Goal: Information Seeking & Learning: Learn about a topic

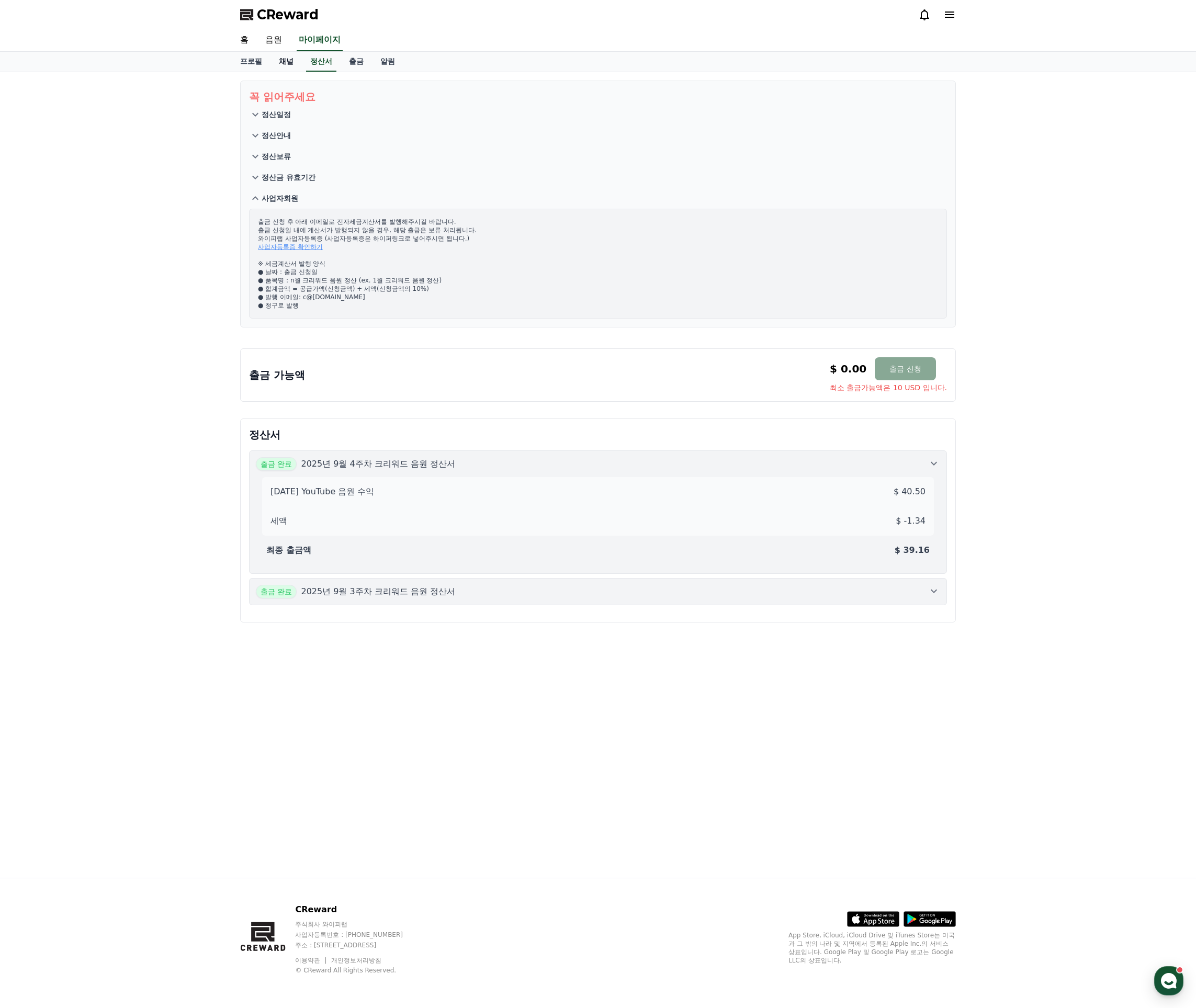
click at [276, 62] on link "채널" at bounding box center [286, 62] width 32 height 20
click at [261, 64] on link "프로필" at bounding box center [251, 62] width 39 height 20
select select "**********"
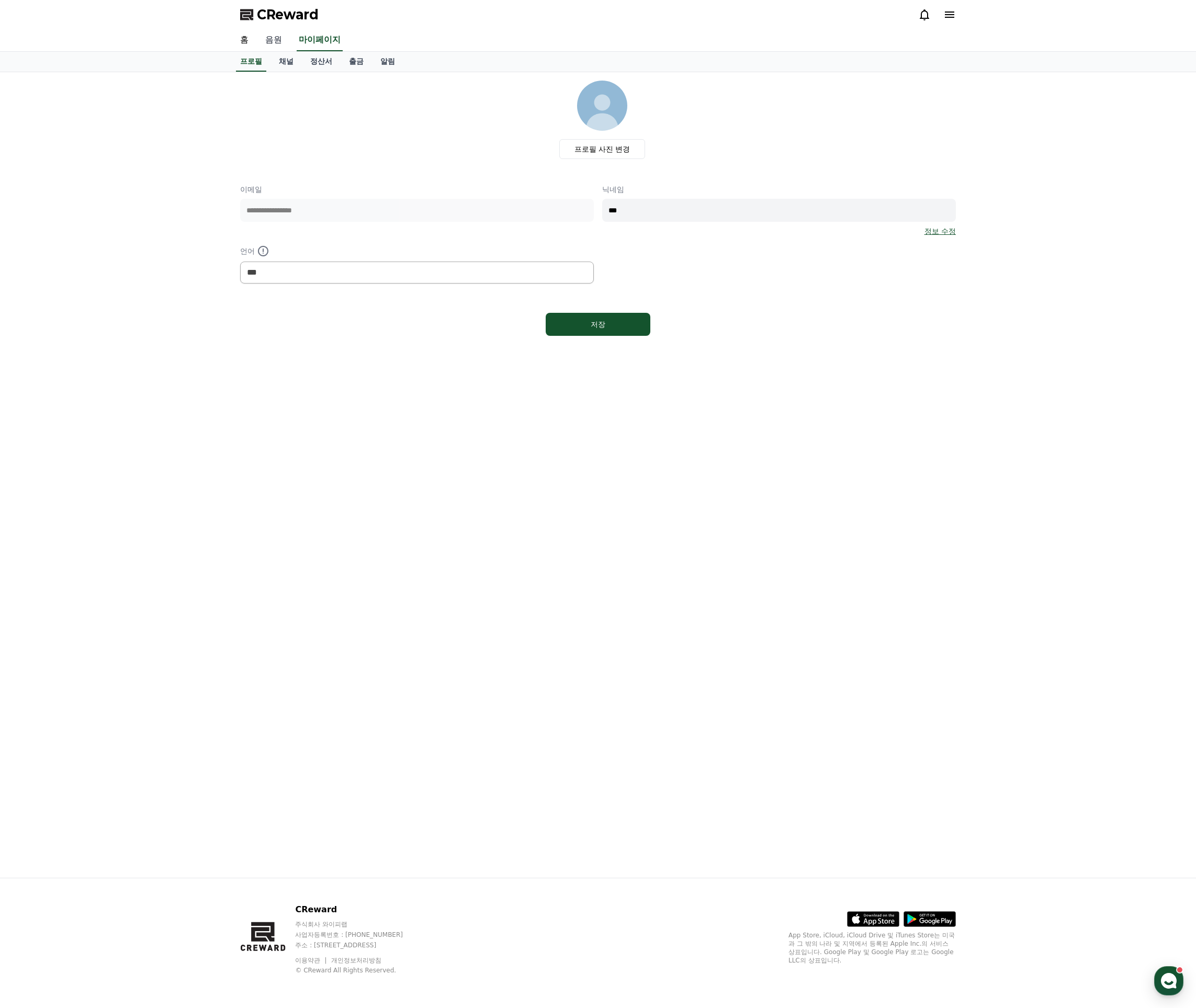
click at [274, 45] on link "음원" at bounding box center [273, 40] width 33 height 22
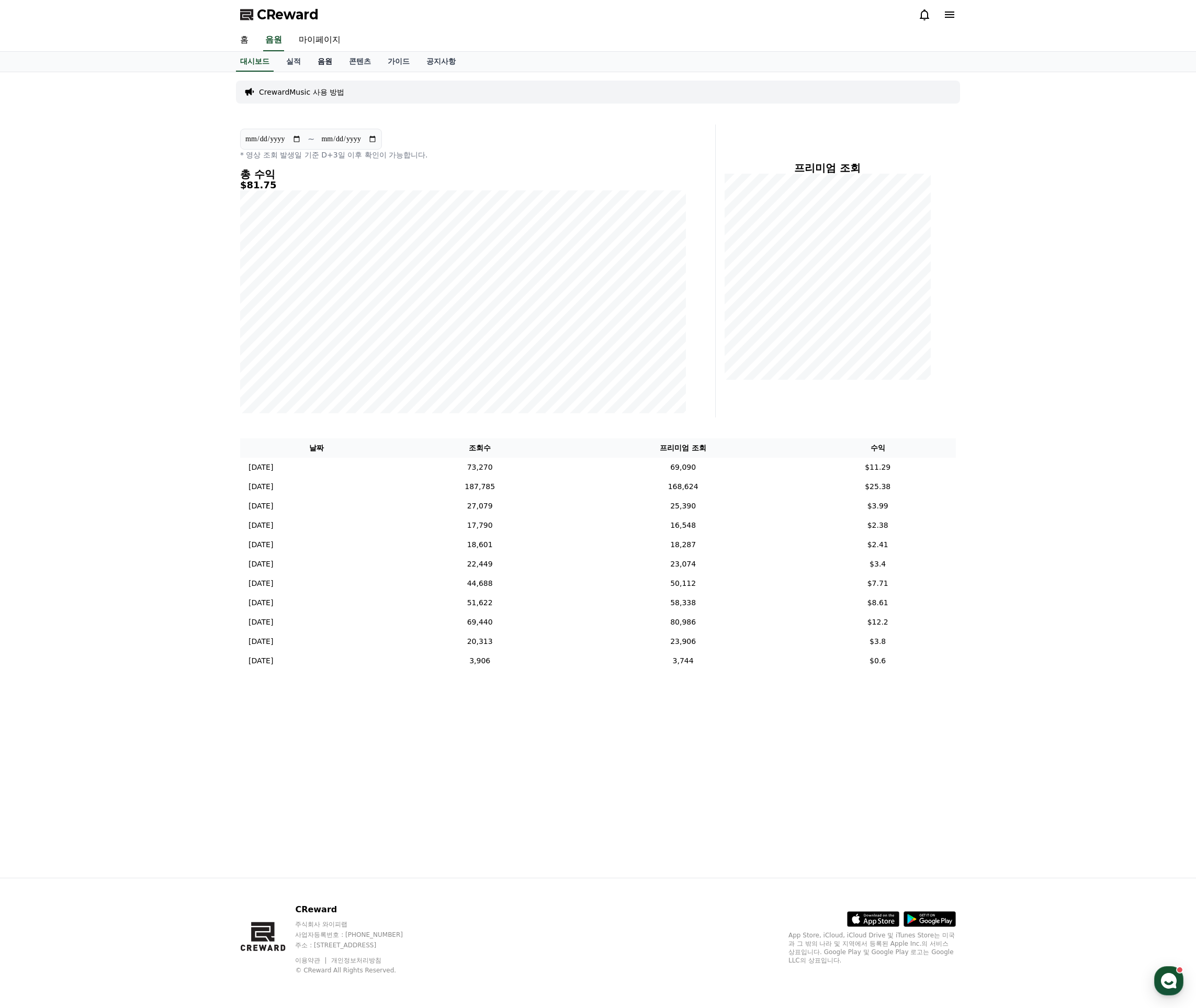
click at [327, 62] on link "음원" at bounding box center [324, 62] width 32 height 20
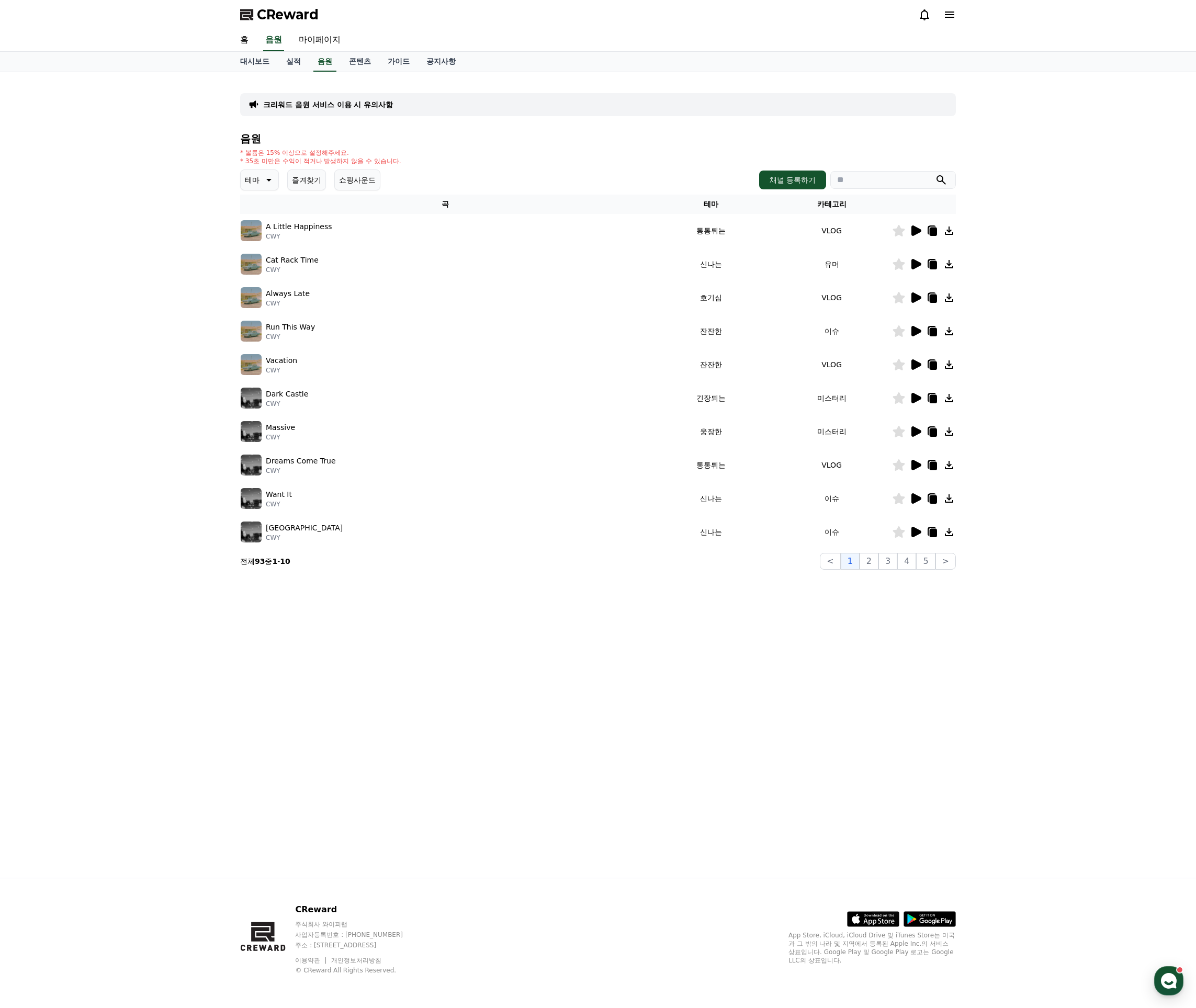
click at [919, 231] on icon at bounding box center [916, 231] width 10 height 10
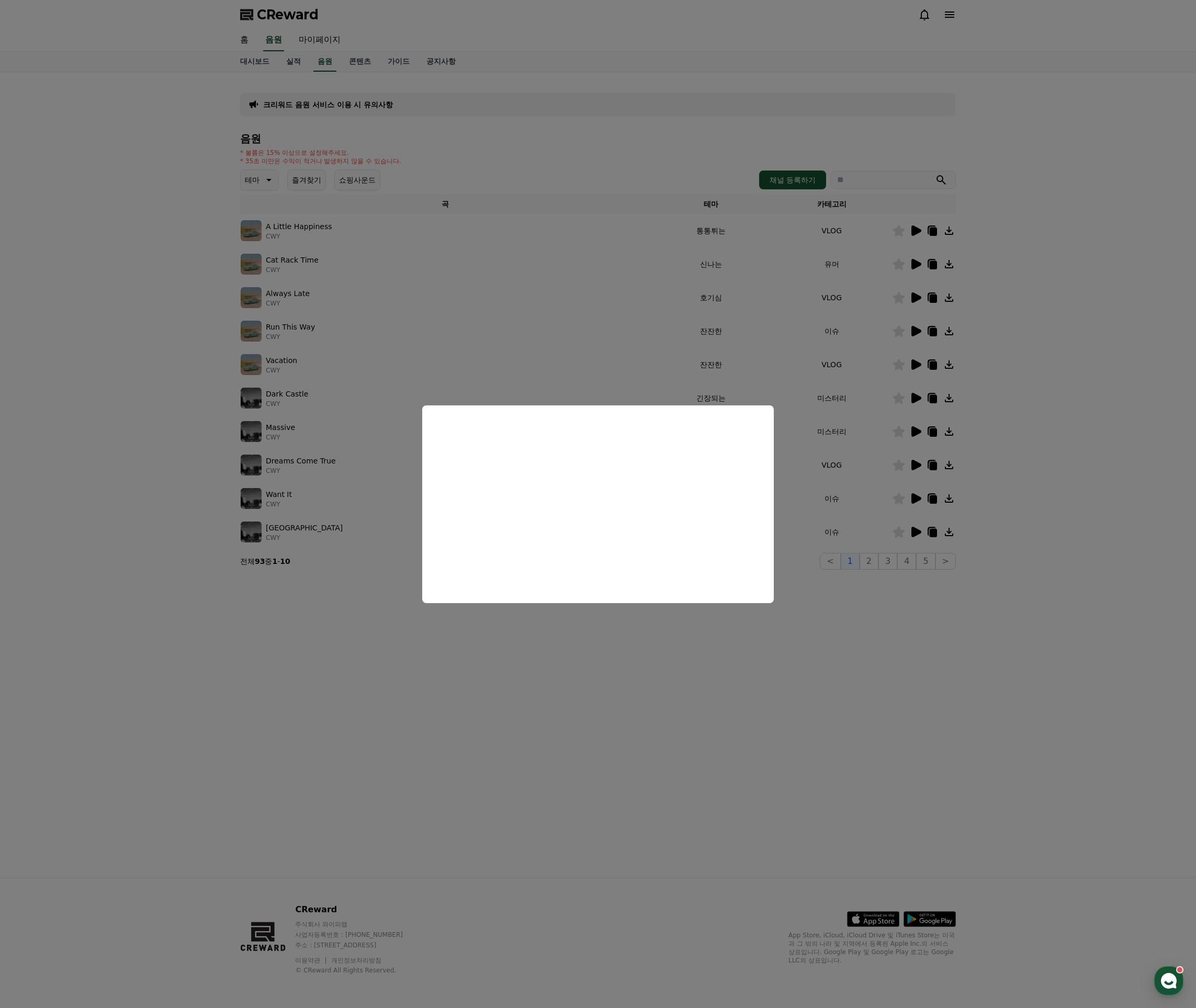
click at [574, 363] on button "close modal" at bounding box center [598, 504] width 1196 height 1008
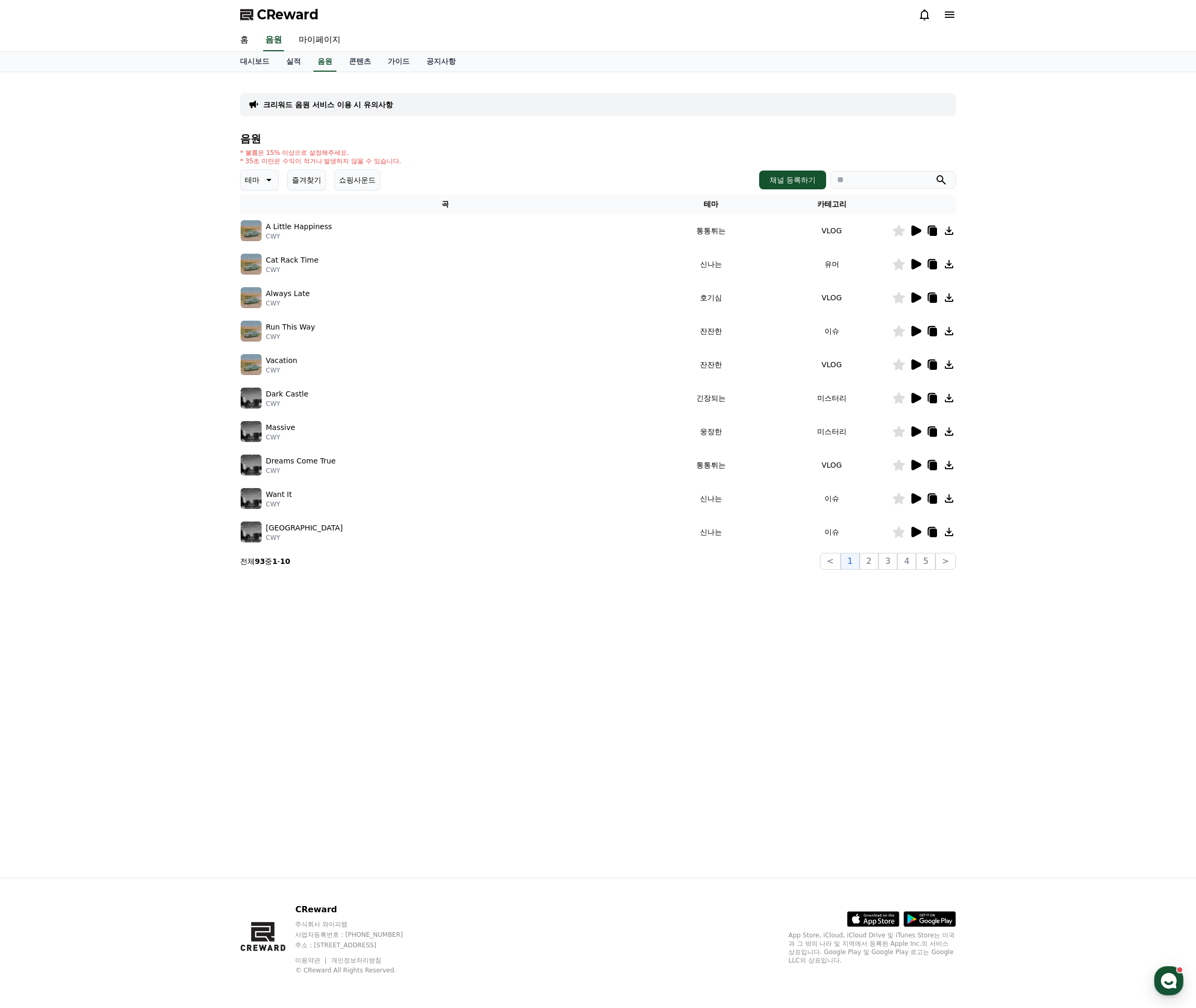
click at [914, 398] on icon at bounding box center [916, 398] width 10 height 10
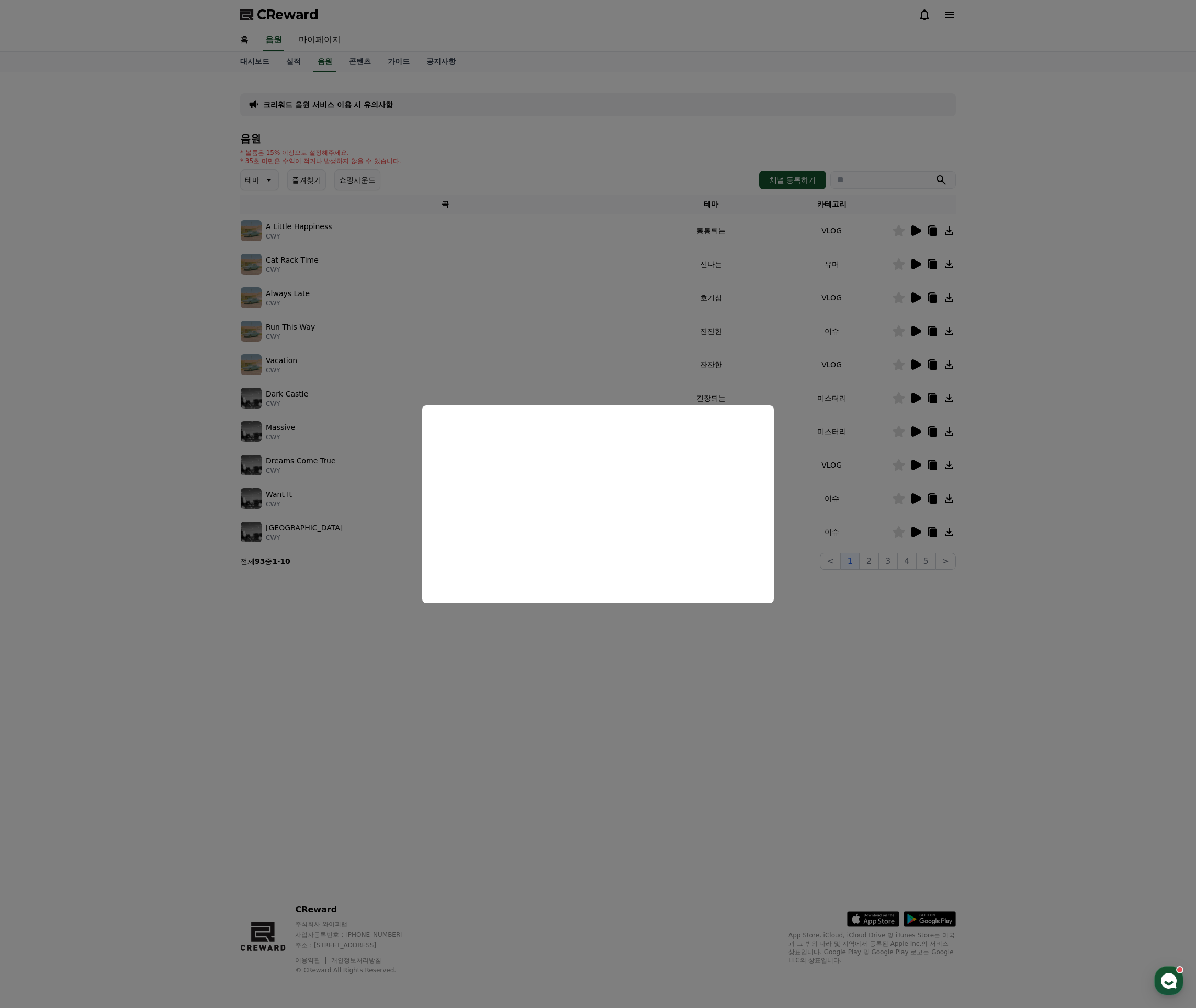
click at [751, 355] on button "close modal" at bounding box center [598, 504] width 1196 height 1008
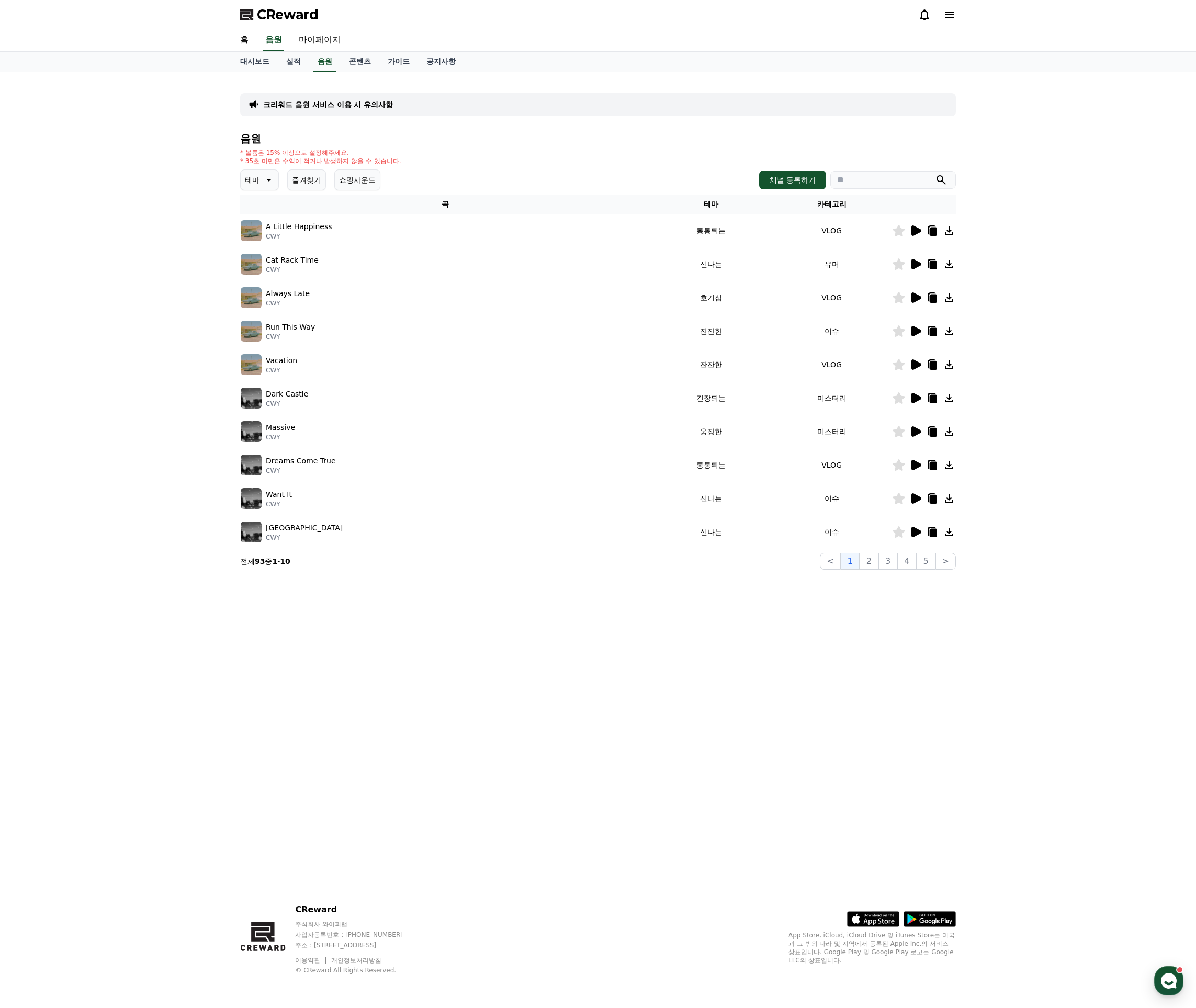
click at [912, 431] on icon at bounding box center [916, 432] width 10 height 10
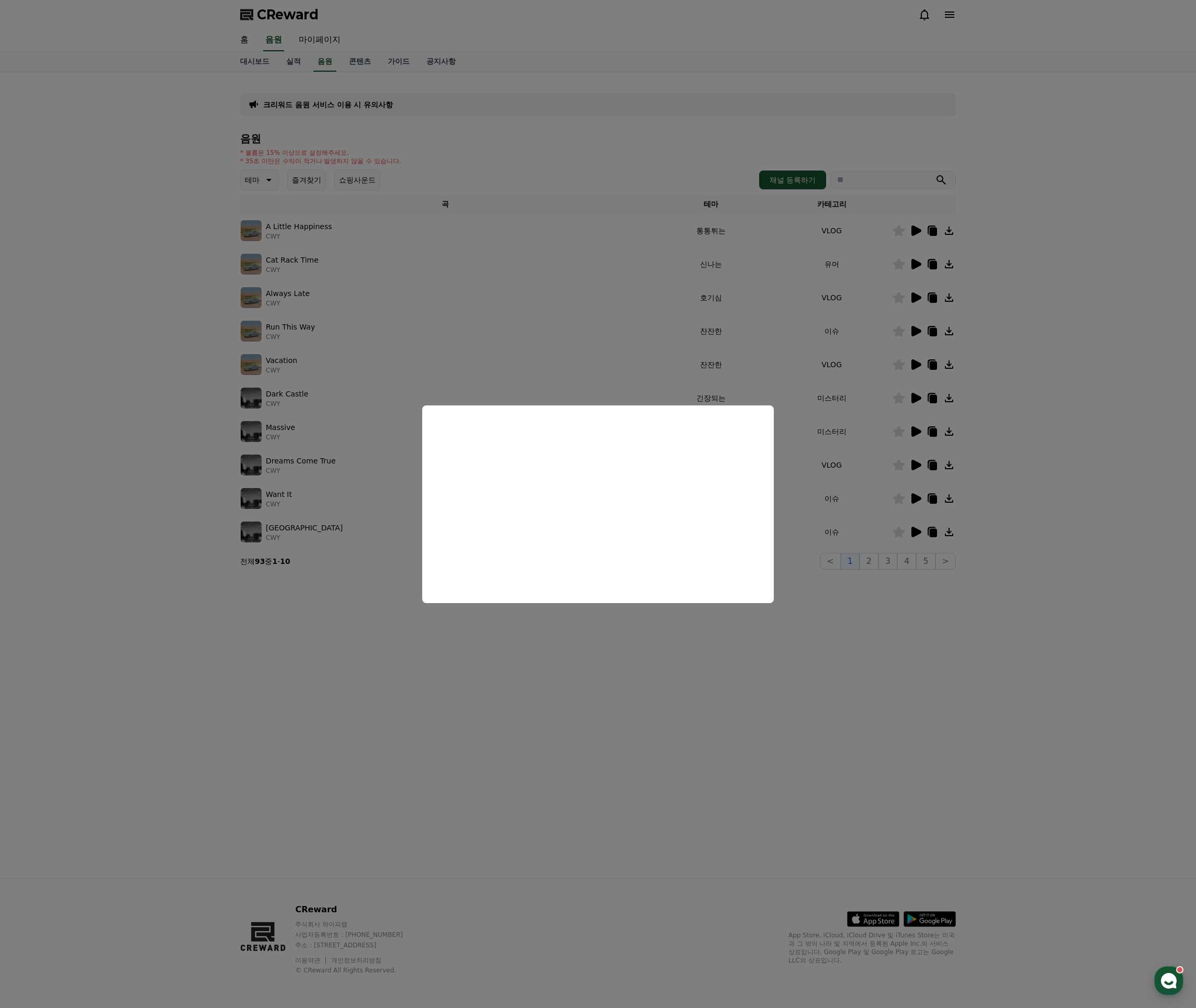
click at [643, 357] on button "close modal" at bounding box center [598, 504] width 1196 height 1008
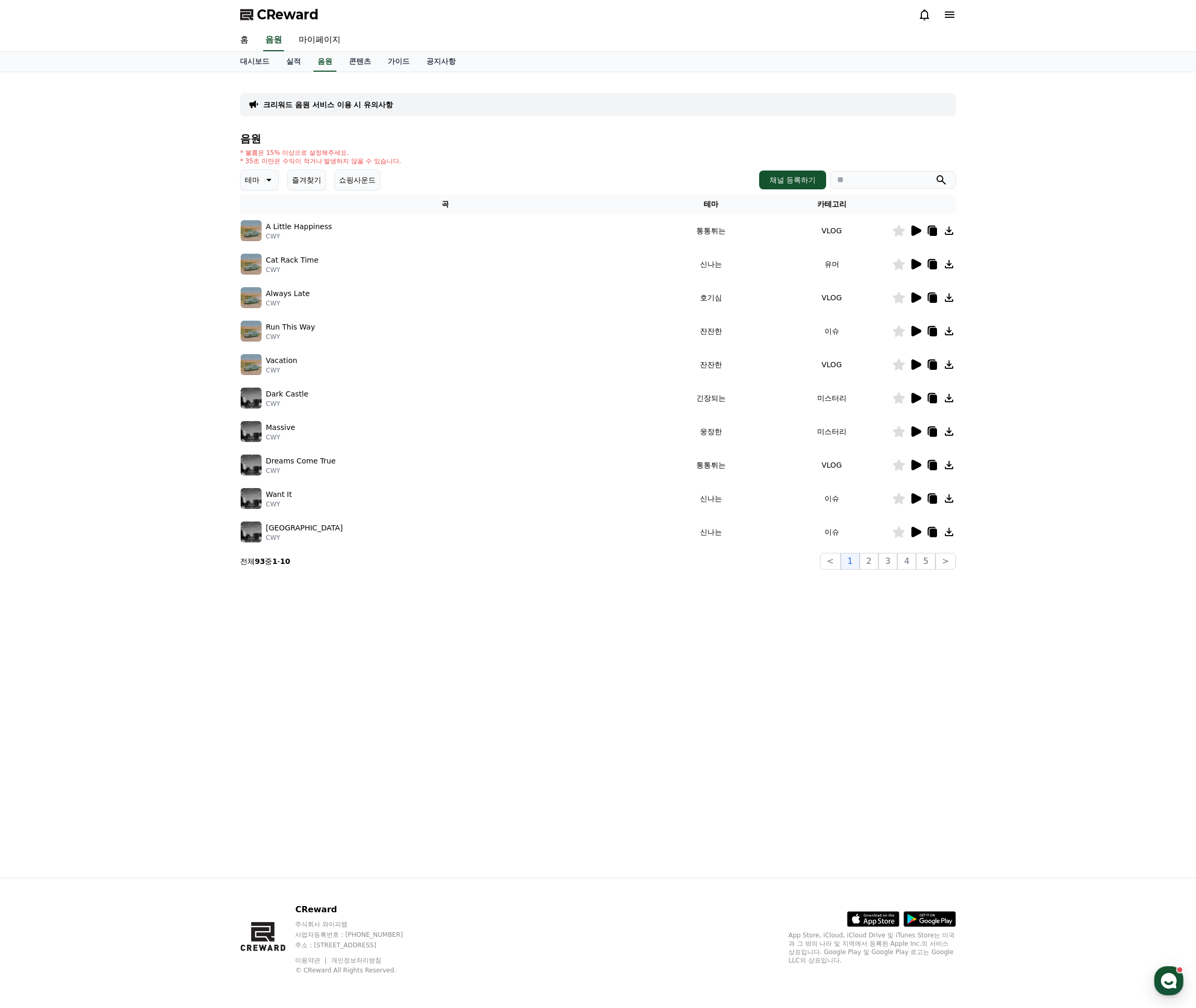
click at [936, 399] on icon at bounding box center [933, 399] width 7 height 9
click at [874, 559] on button "2" at bounding box center [869, 561] width 19 height 17
click at [913, 431] on icon at bounding box center [916, 432] width 10 height 10
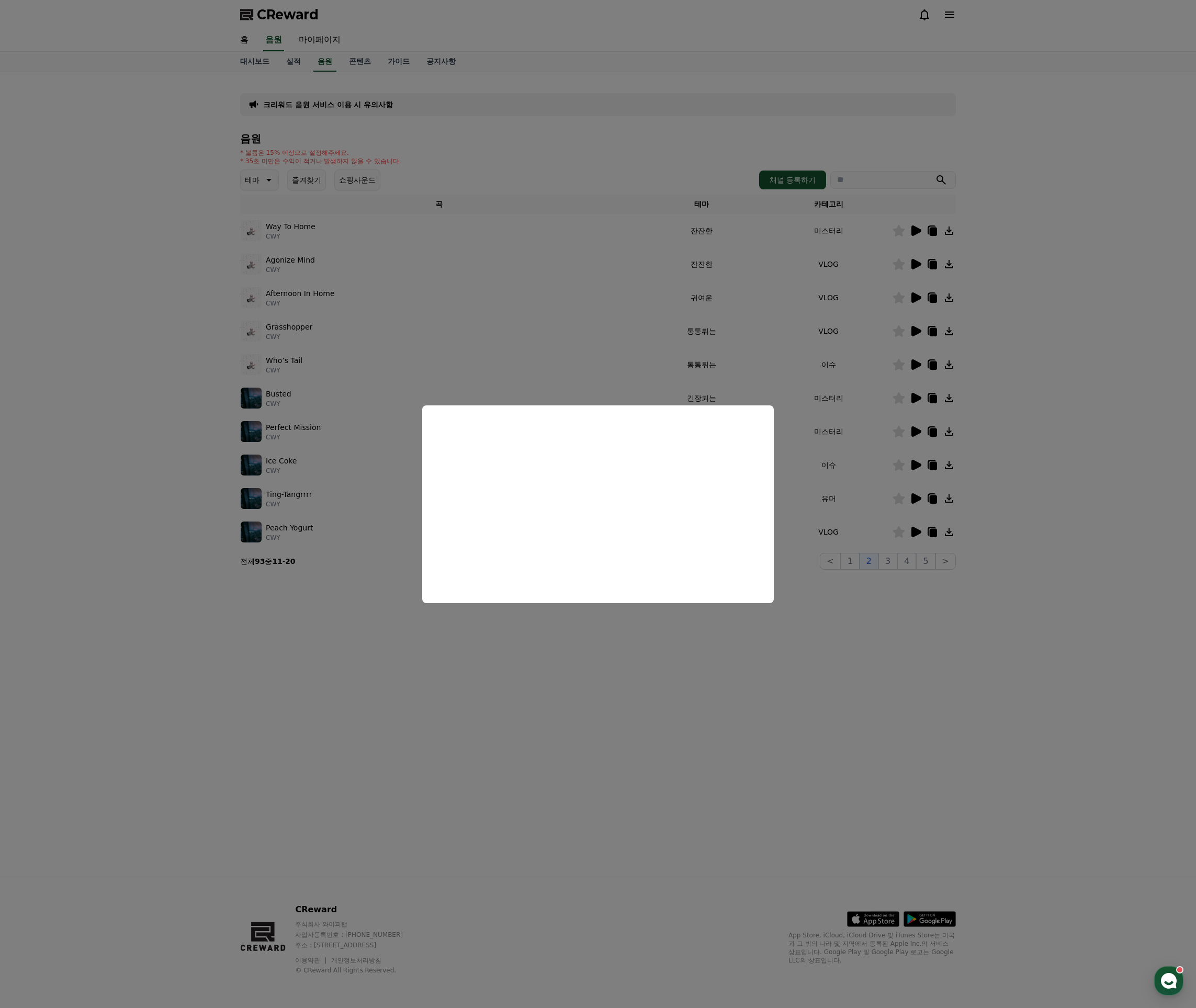
click at [892, 445] on button "close modal" at bounding box center [598, 504] width 1196 height 1008
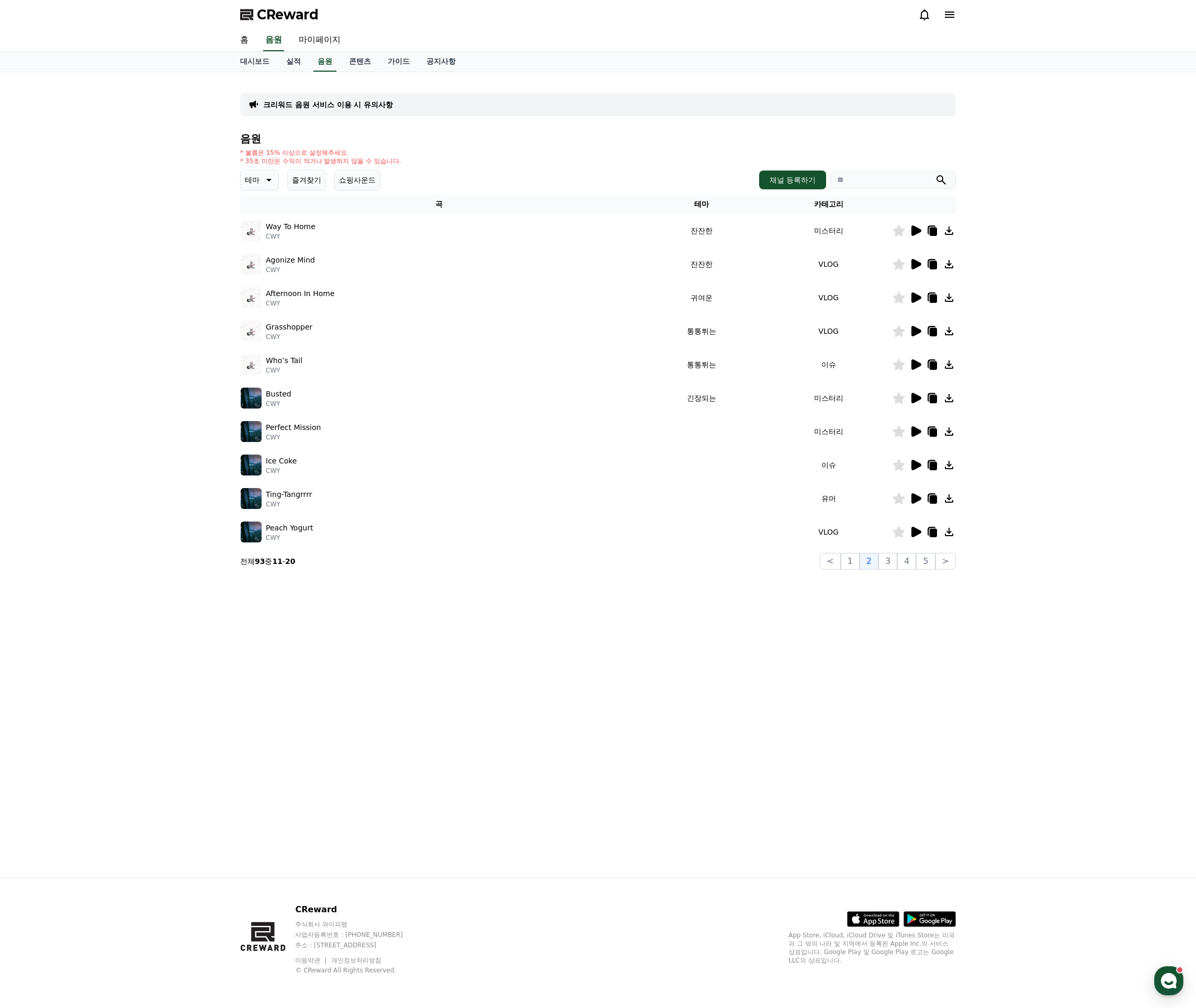
click at [924, 430] on div at bounding box center [923, 432] width 63 height 13
click at [918, 431] on icon at bounding box center [916, 432] width 10 height 10
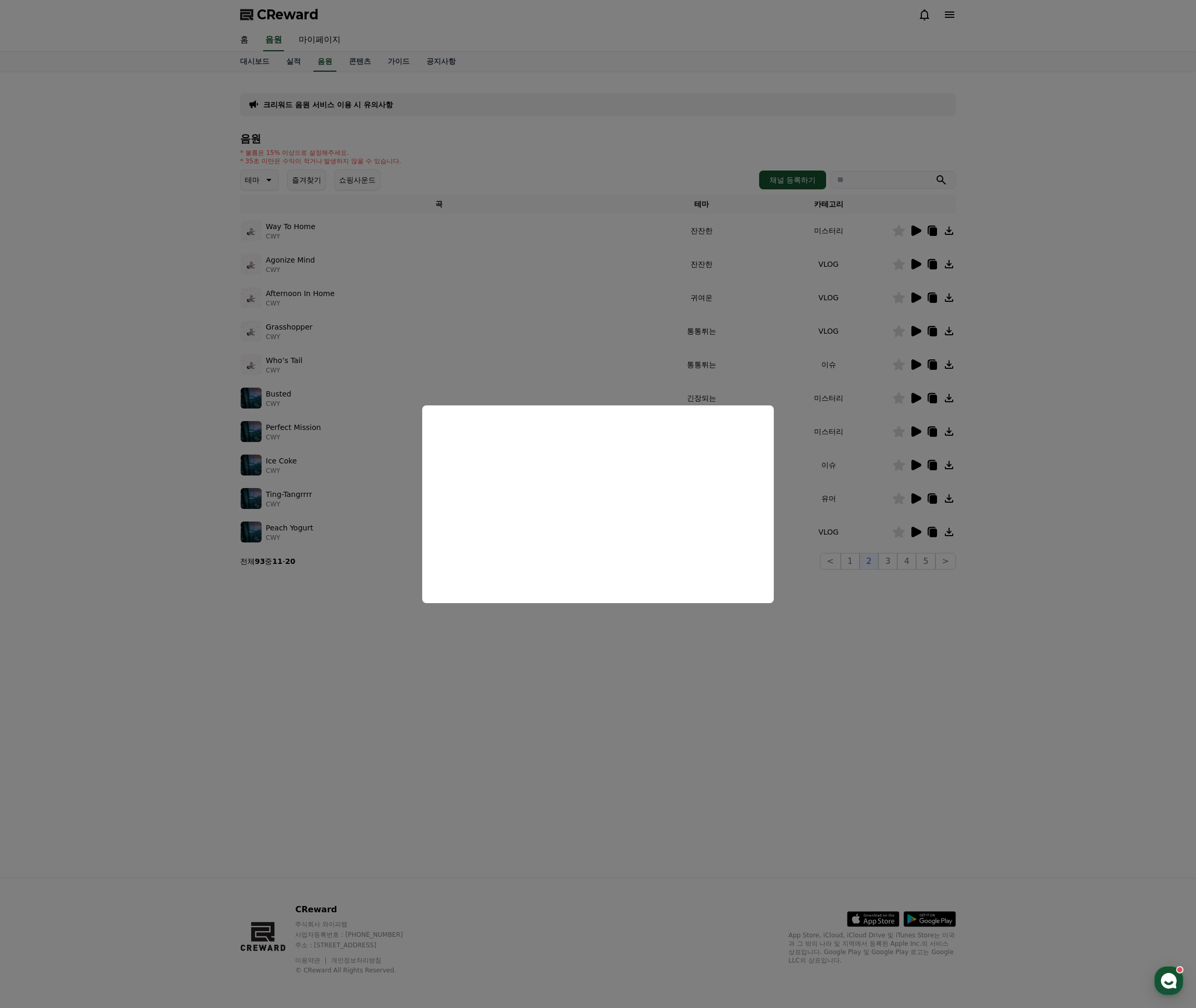
click at [872, 425] on button "close modal" at bounding box center [598, 504] width 1196 height 1008
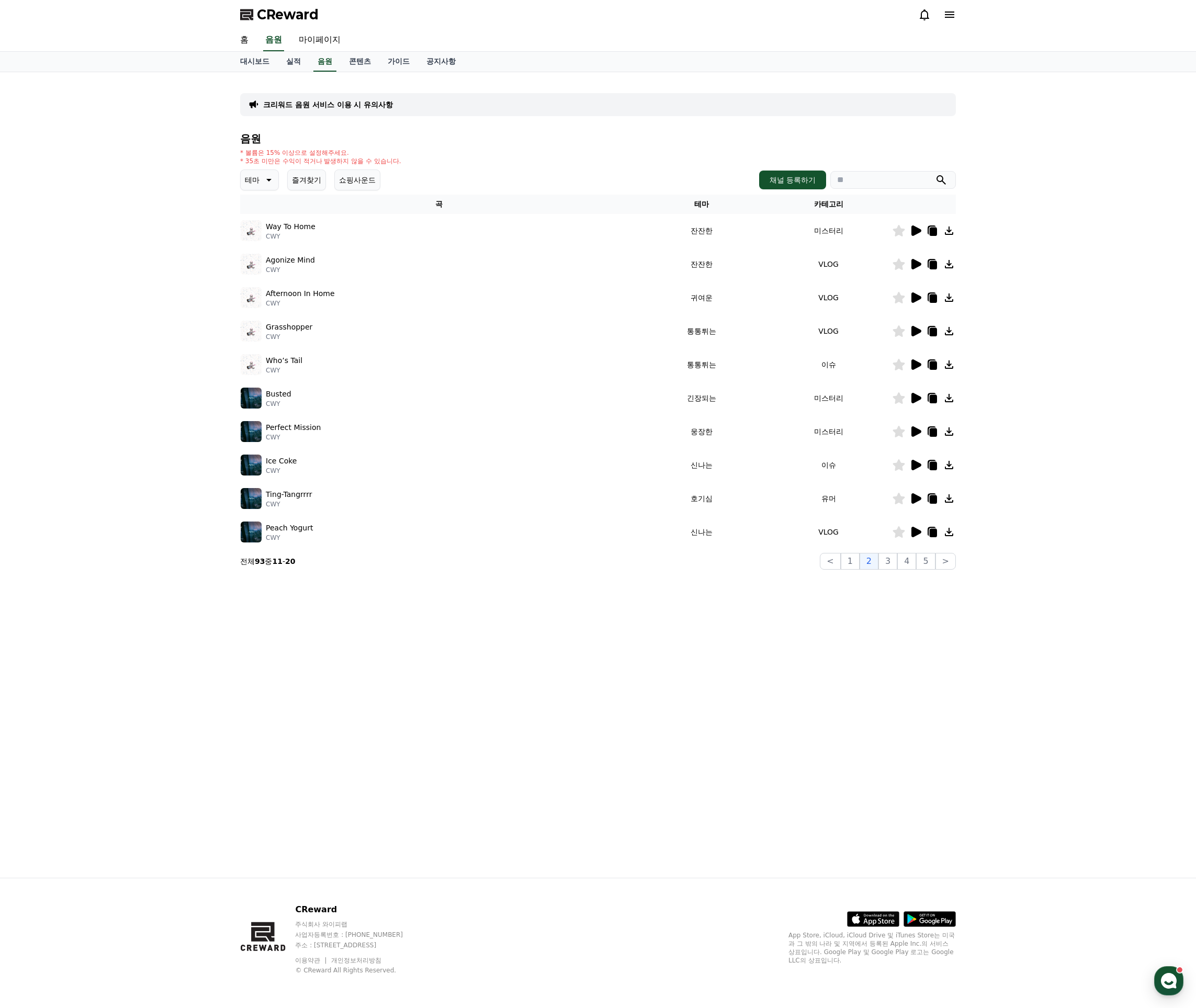
drag, startPoint x: 908, startPoint y: 433, endPoint x: 916, endPoint y: 429, distance: 8.9
click at [908, 433] on div at bounding box center [923, 432] width 63 height 13
click at [916, 429] on icon at bounding box center [916, 432] width 10 height 10
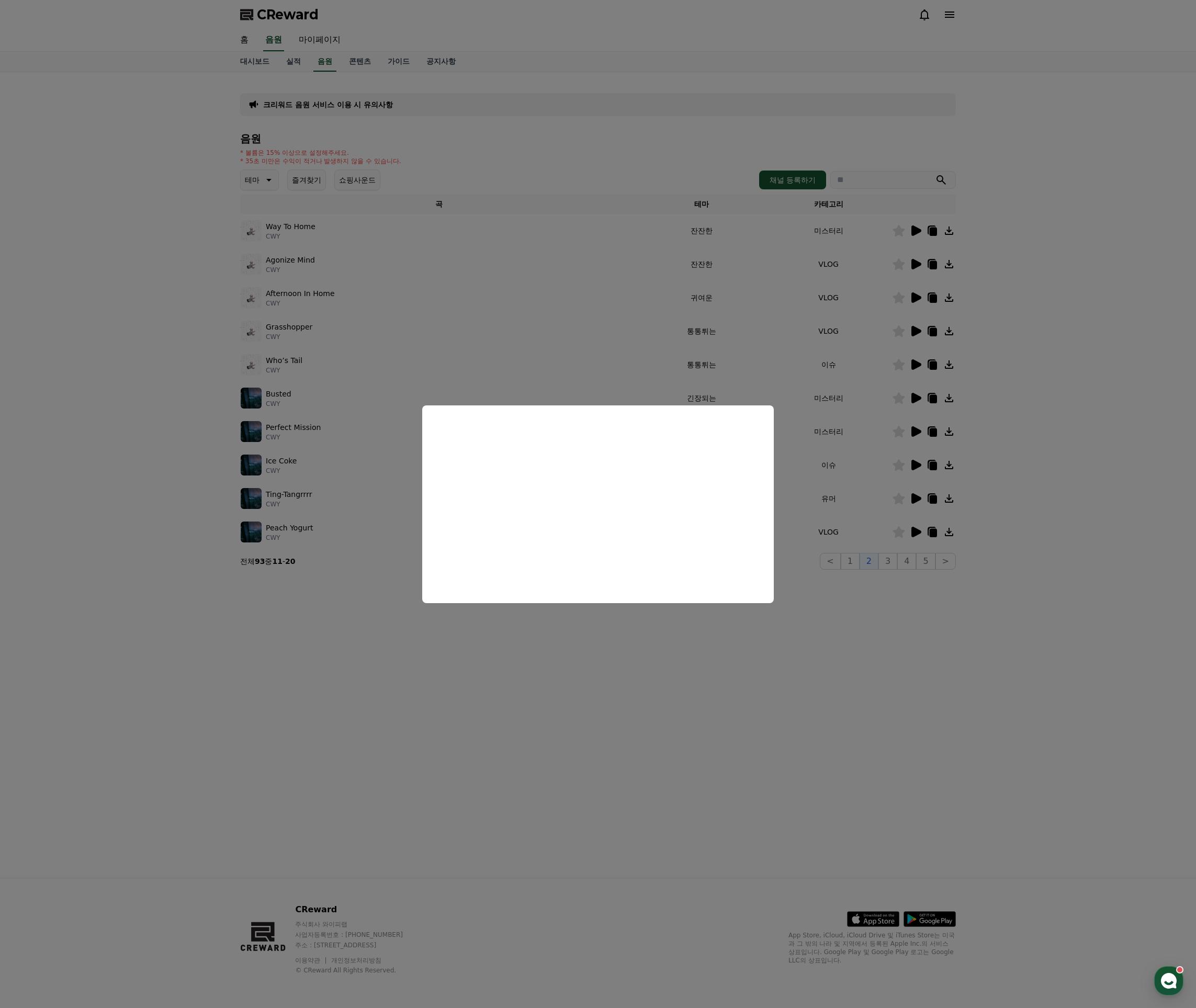
drag, startPoint x: 859, startPoint y: 446, endPoint x: 890, endPoint y: 420, distance: 40.5
click at [859, 446] on button "close modal" at bounding box center [598, 504] width 1196 height 1008
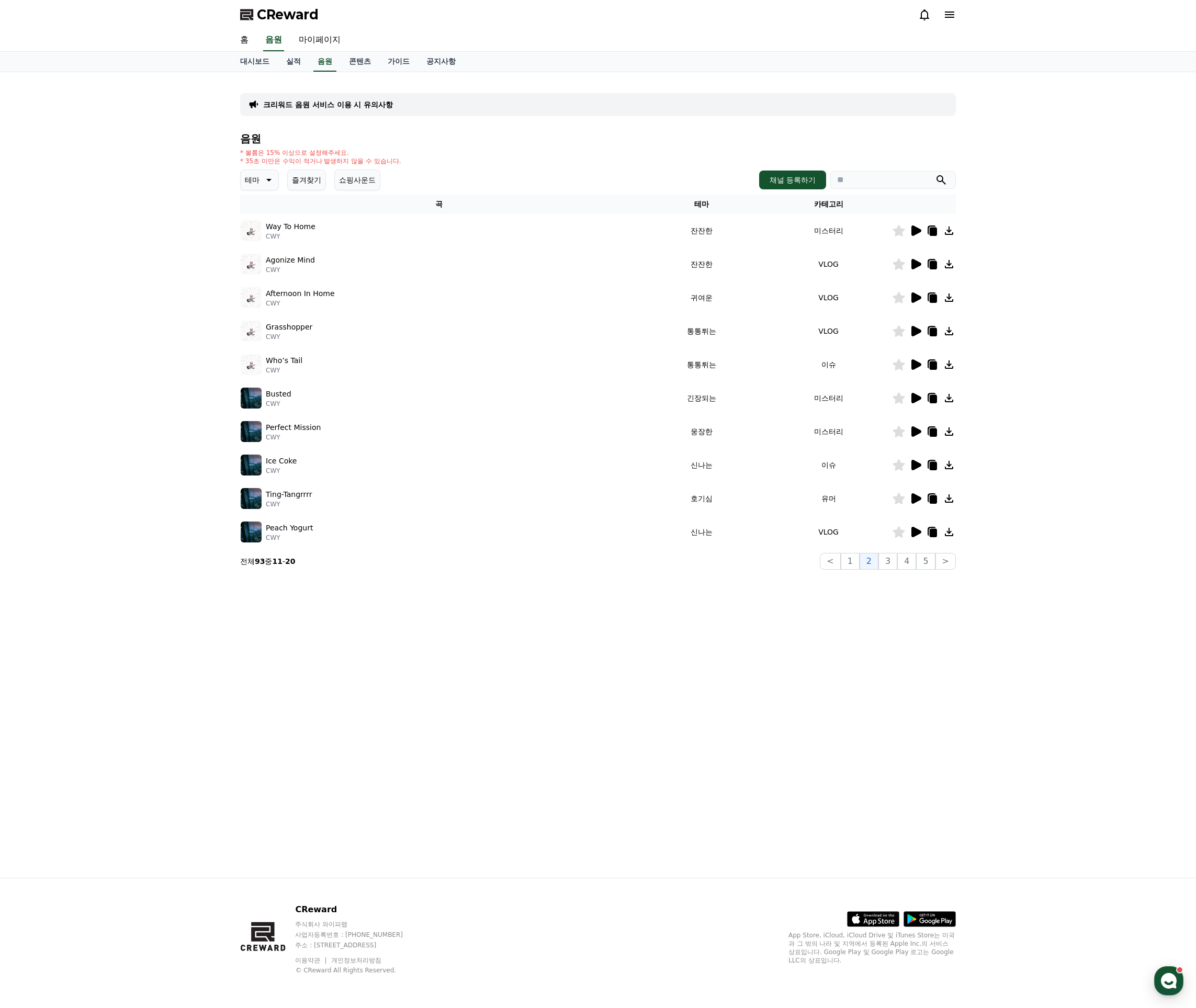
click at [915, 394] on icon at bounding box center [915, 398] width 13 height 13
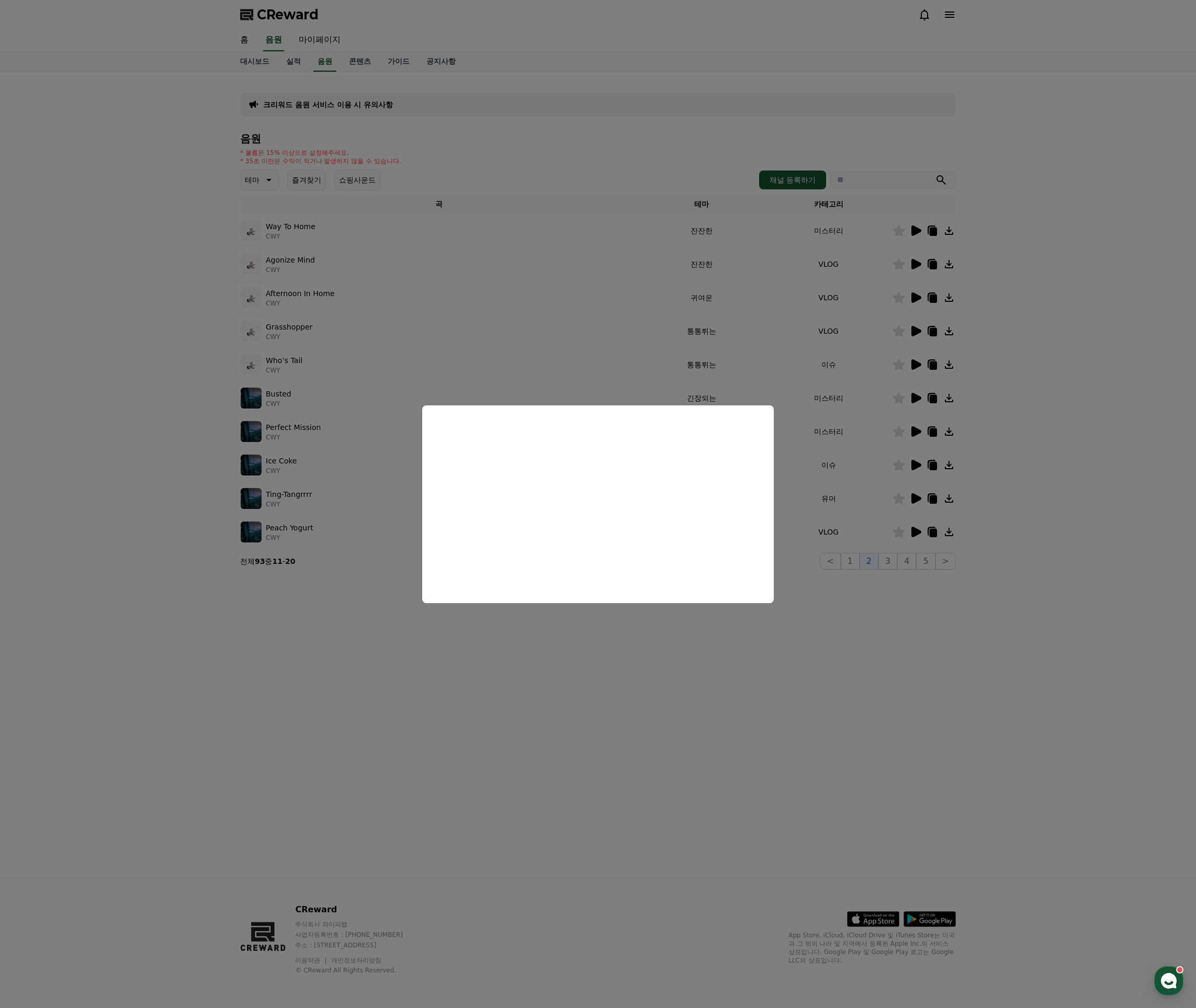
click at [644, 365] on button "close modal" at bounding box center [598, 504] width 1196 height 1008
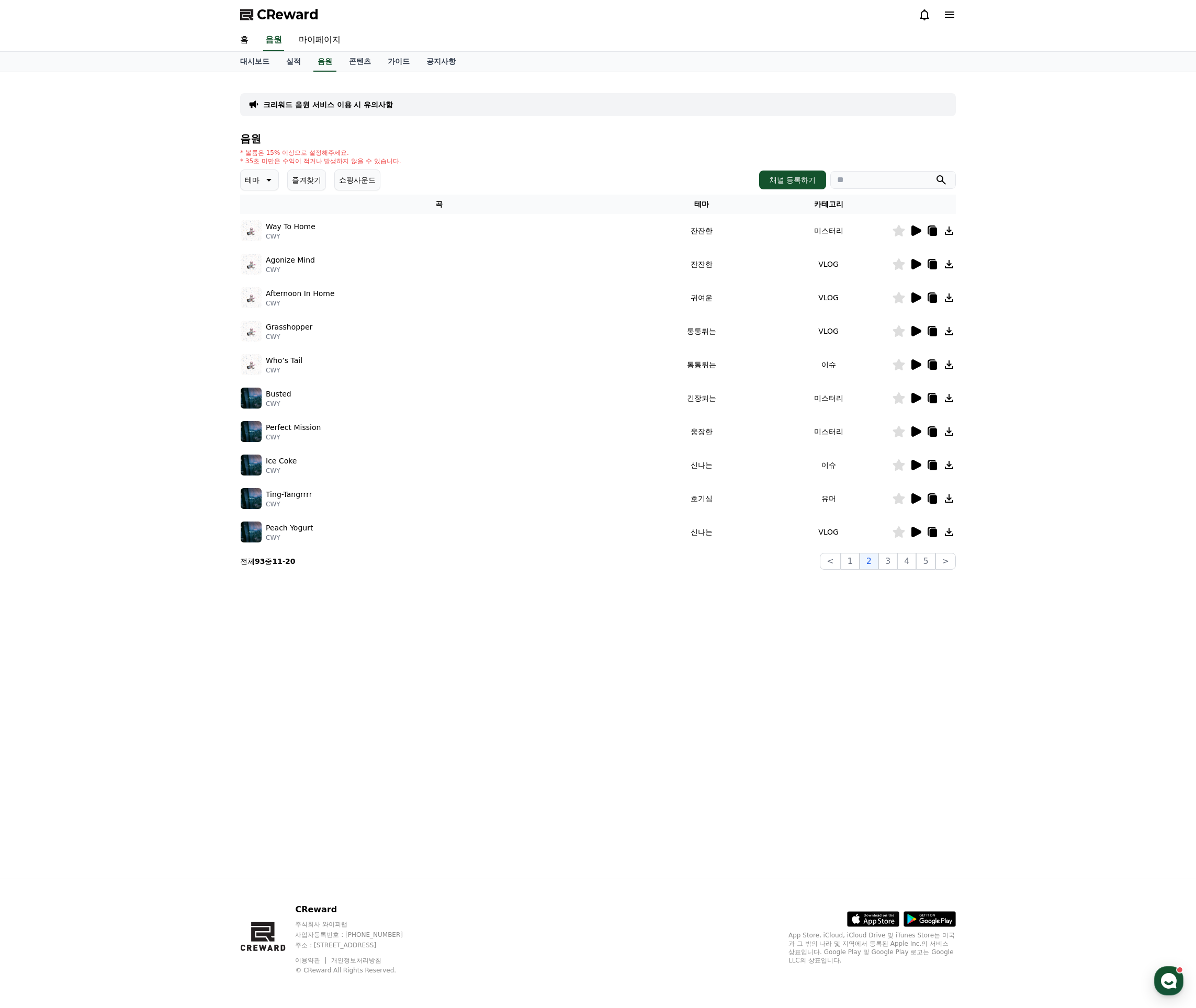
click at [915, 230] on icon at bounding box center [916, 231] width 10 height 10
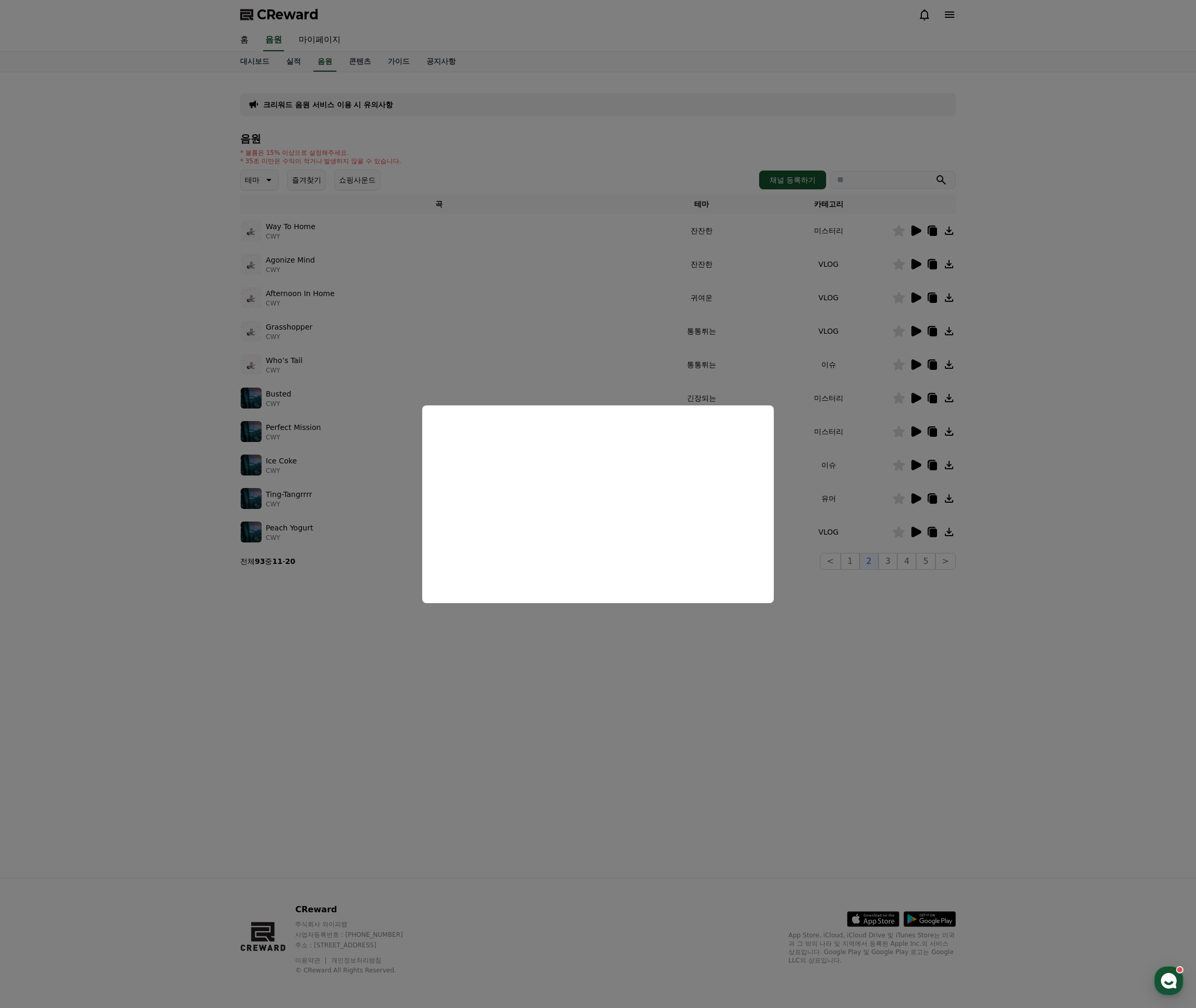
click at [890, 602] on button "close modal" at bounding box center [598, 504] width 1196 height 1008
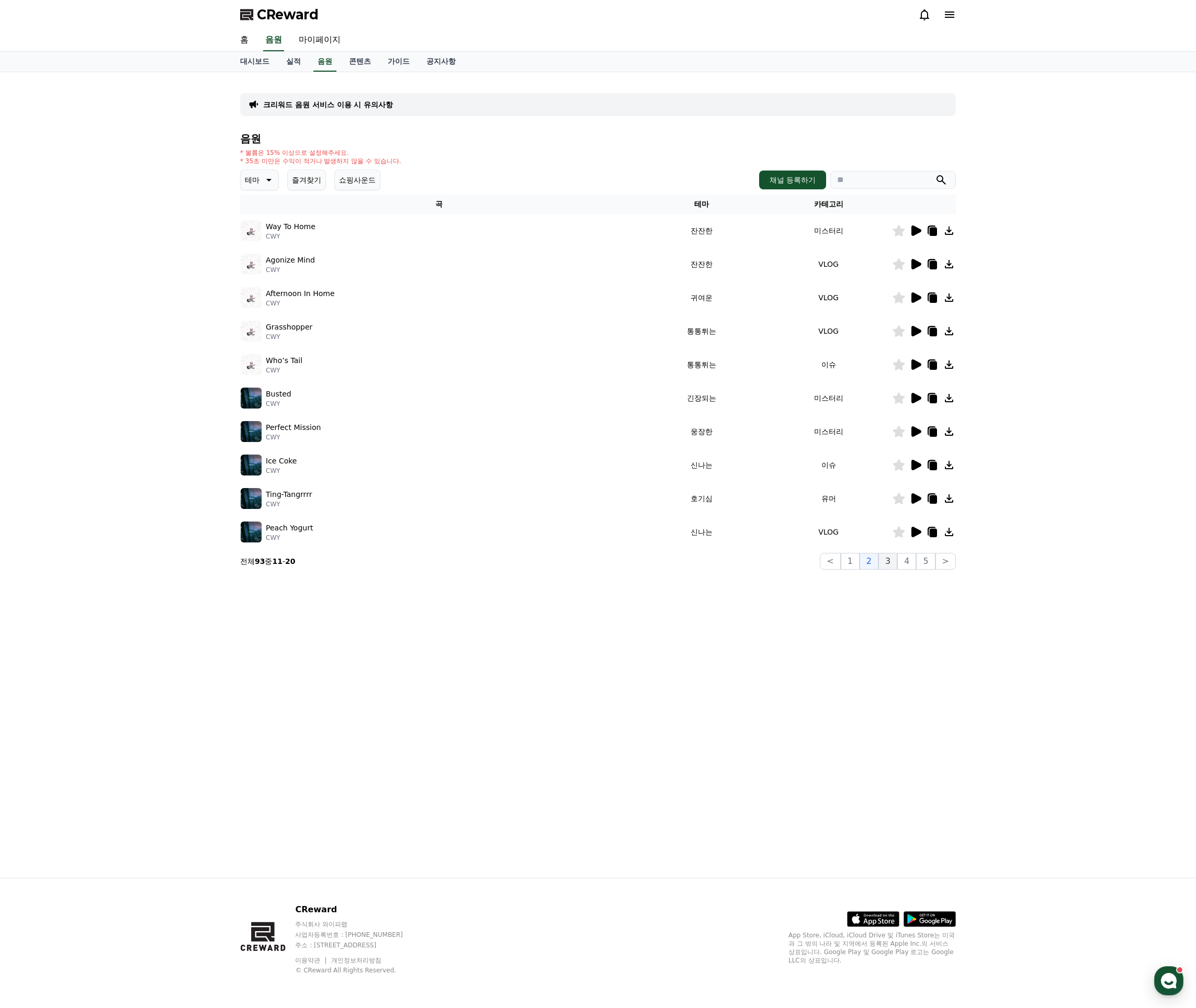
click at [891, 563] on button "3" at bounding box center [888, 561] width 19 height 17
click at [917, 230] on icon at bounding box center [916, 231] width 10 height 10
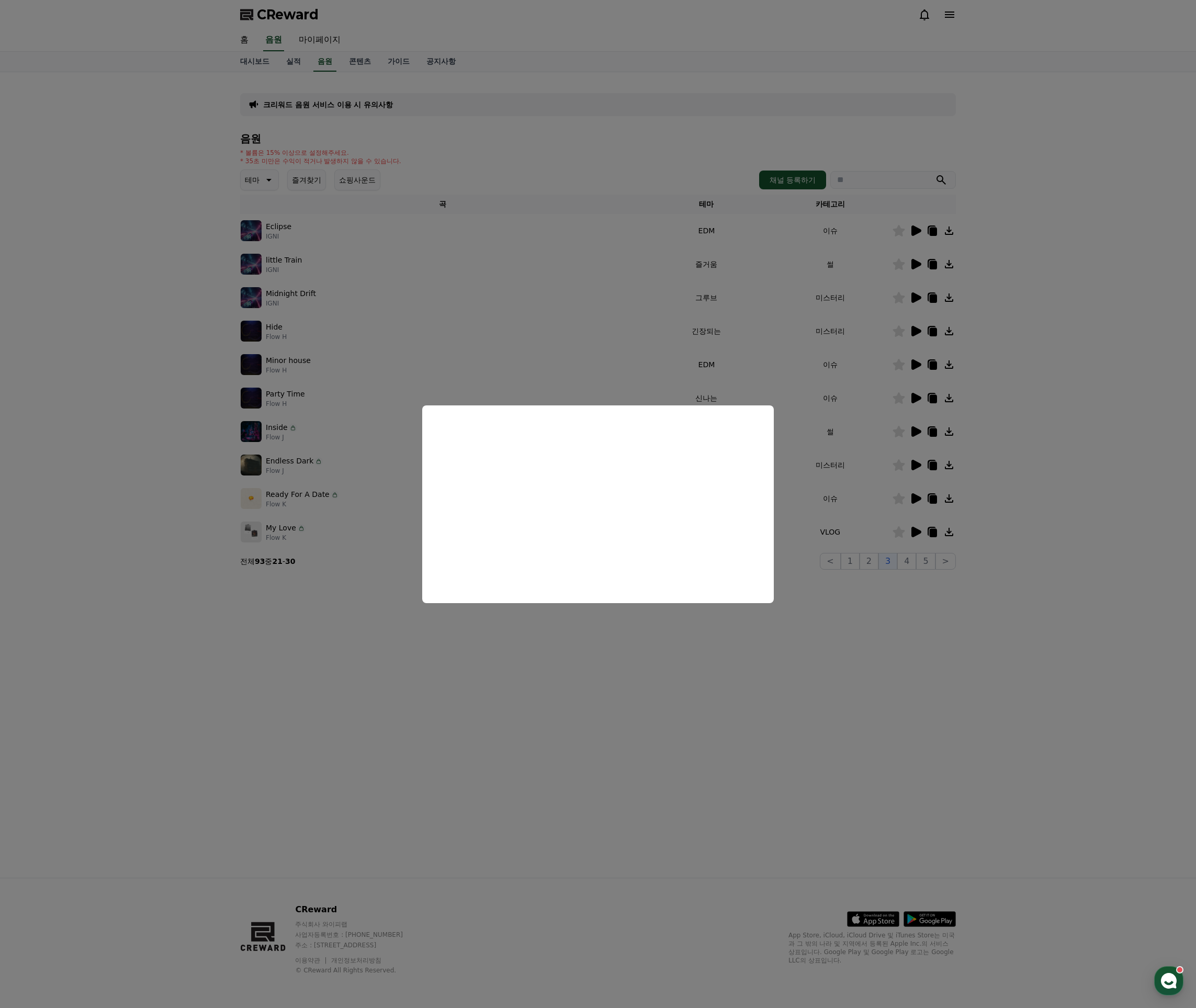
click at [862, 302] on button "close modal" at bounding box center [598, 504] width 1196 height 1008
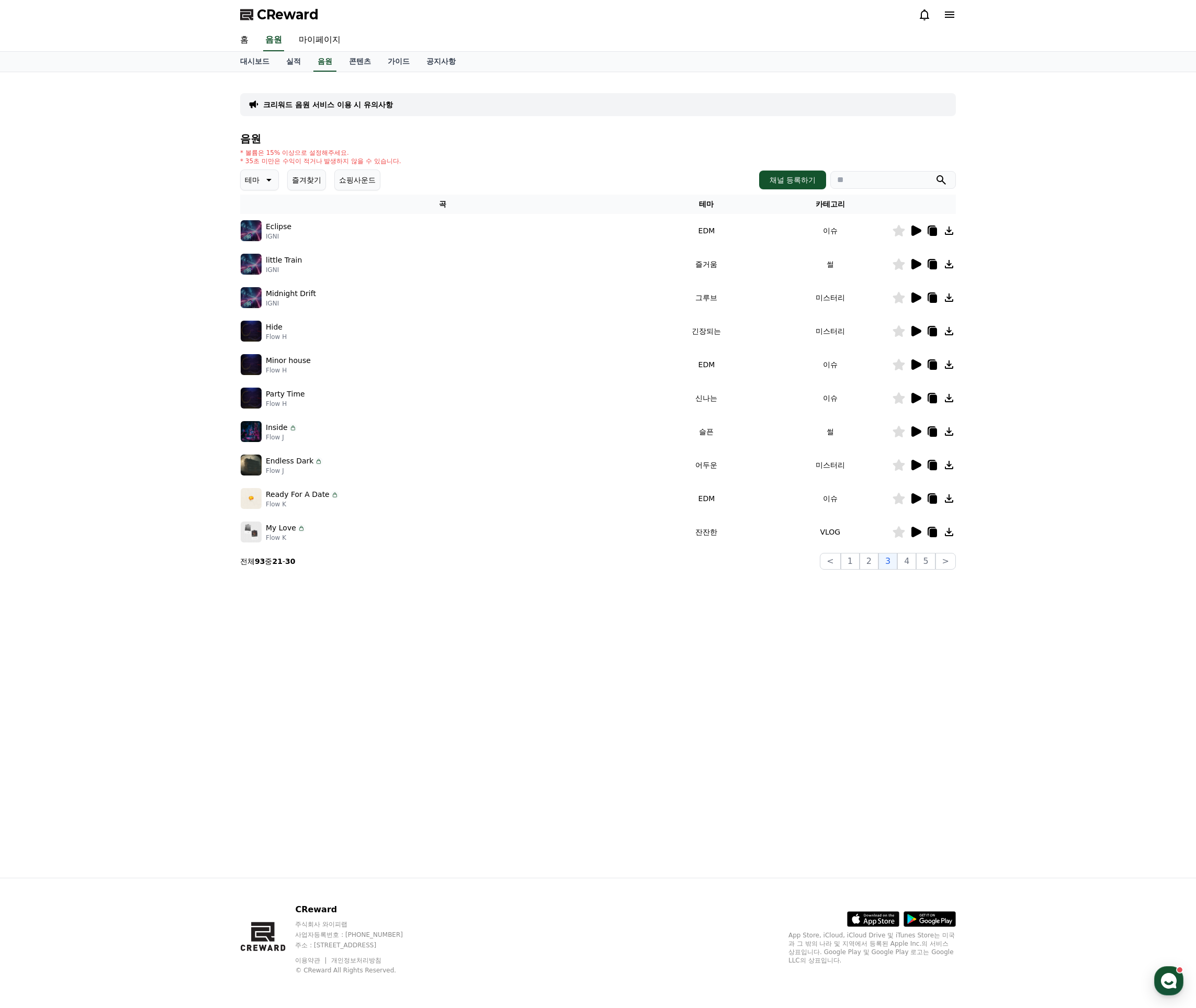
click at [920, 262] on icon at bounding box center [915, 264] width 13 height 13
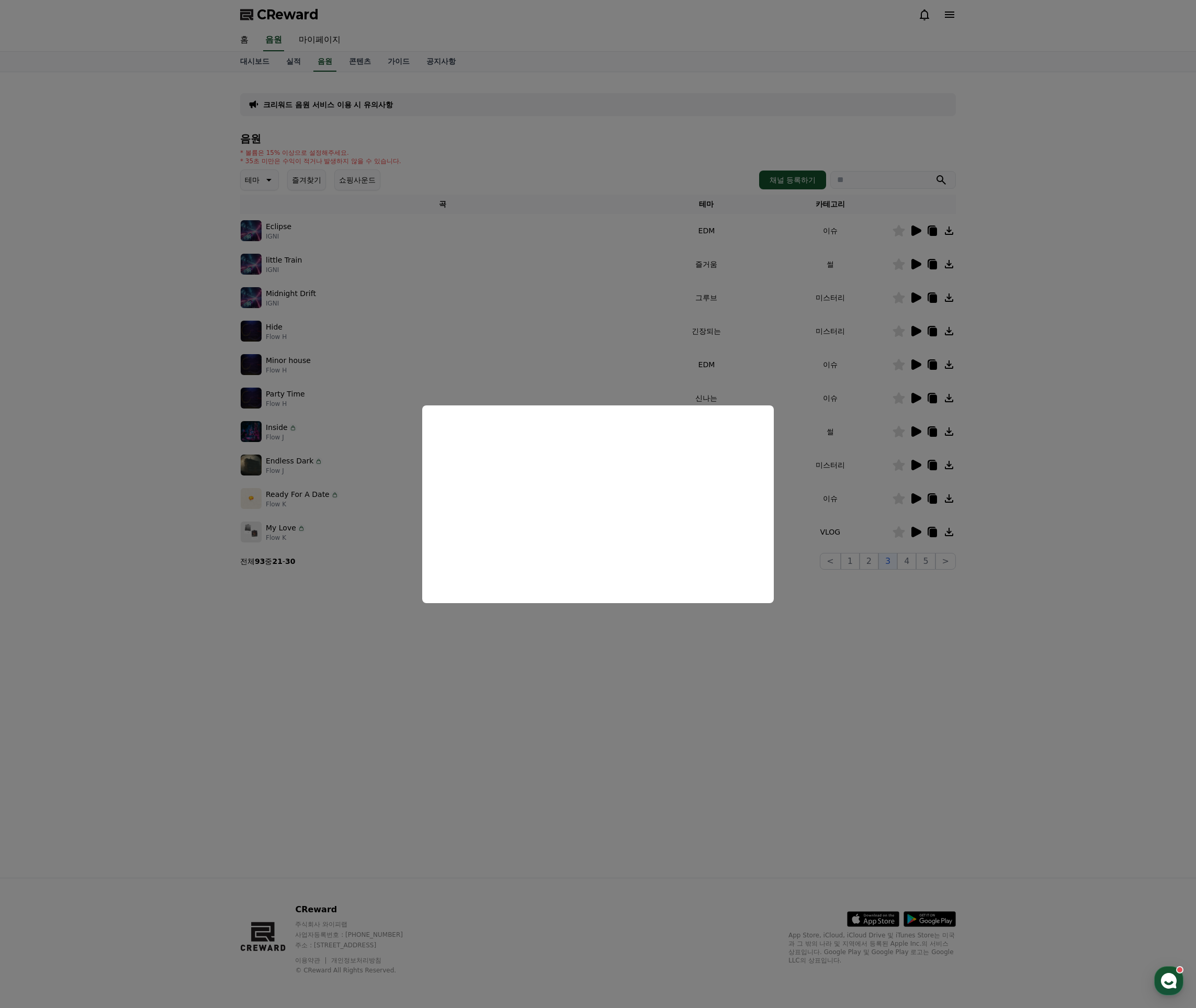
click at [846, 377] on button "close modal" at bounding box center [598, 504] width 1196 height 1008
click at [918, 297] on icon at bounding box center [916, 297] width 10 height 10
drag, startPoint x: 857, startPoint y: 347, endPoint x: 874, endPoint y: 338, distance: 19.2
click at [857, 347] on button "close modal" at bounding box center [598, 504] width 1196 height 1008
click at [915, 324] on td at bounding box center [923, 331] width 64 height 33
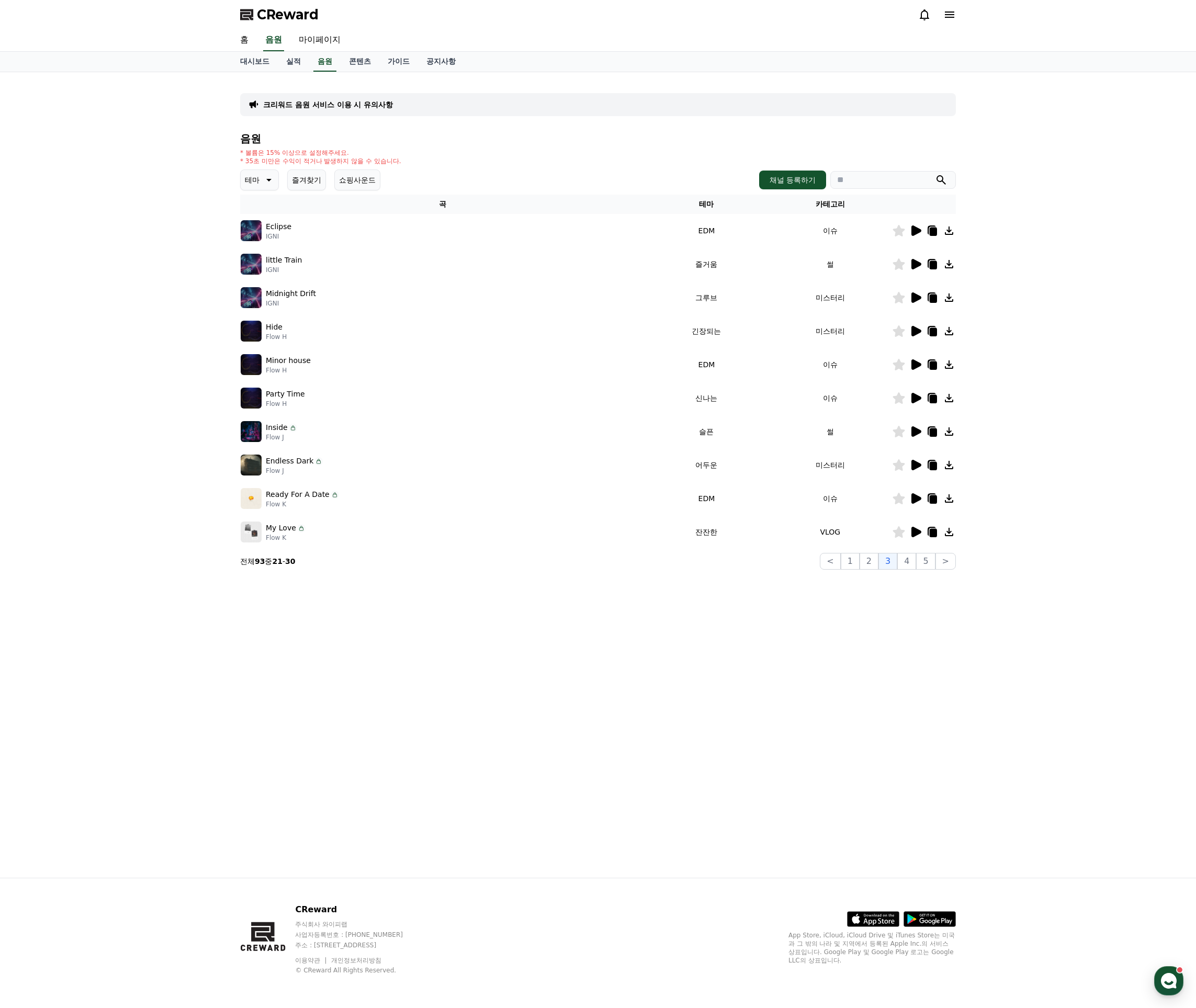
click at [918, 330] on icon at bounding box center [916, 331] width 10 height 10
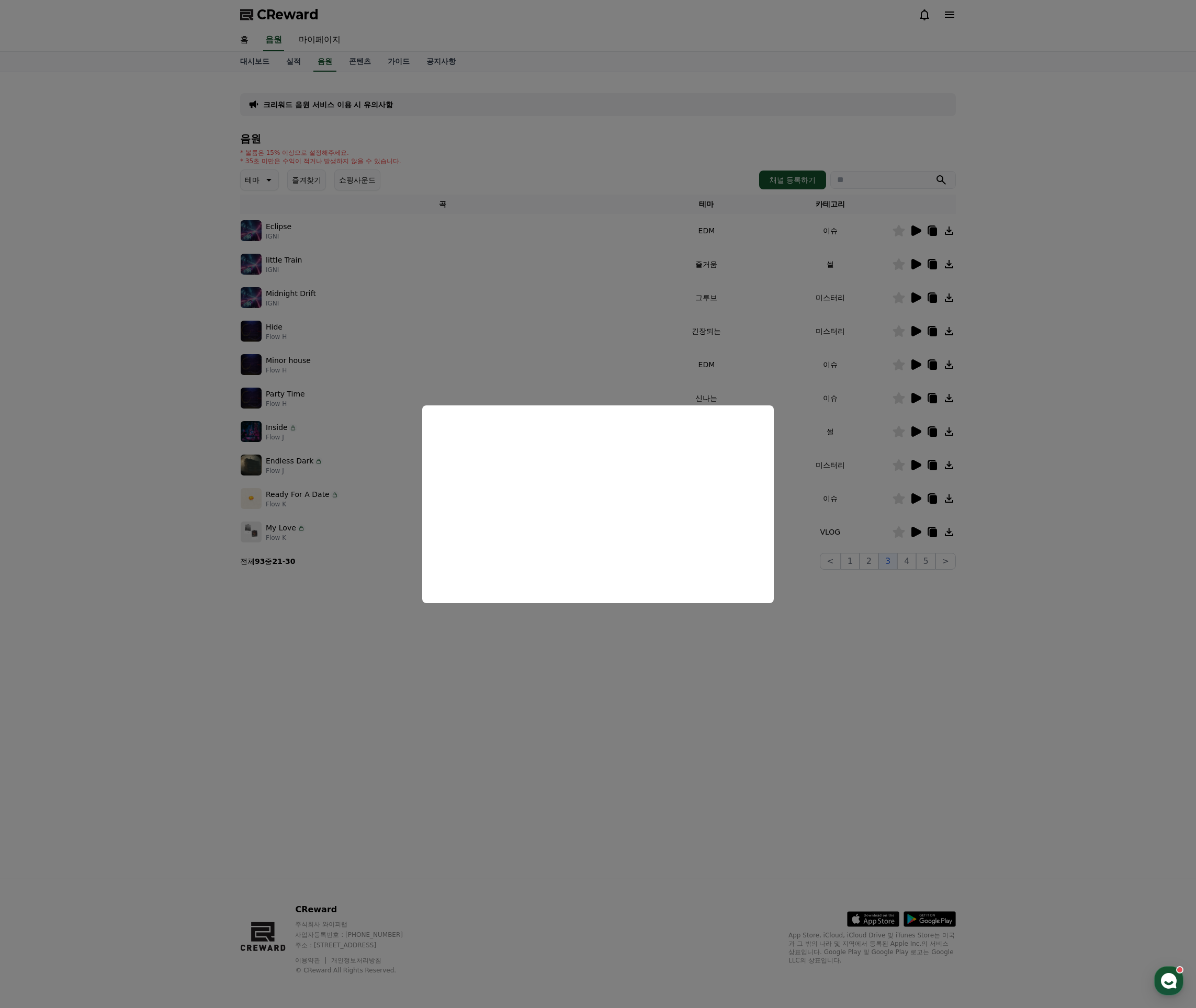
click at [842, 413] on button "close modal" at bounding box center [598, 504] width 1196 height 1008
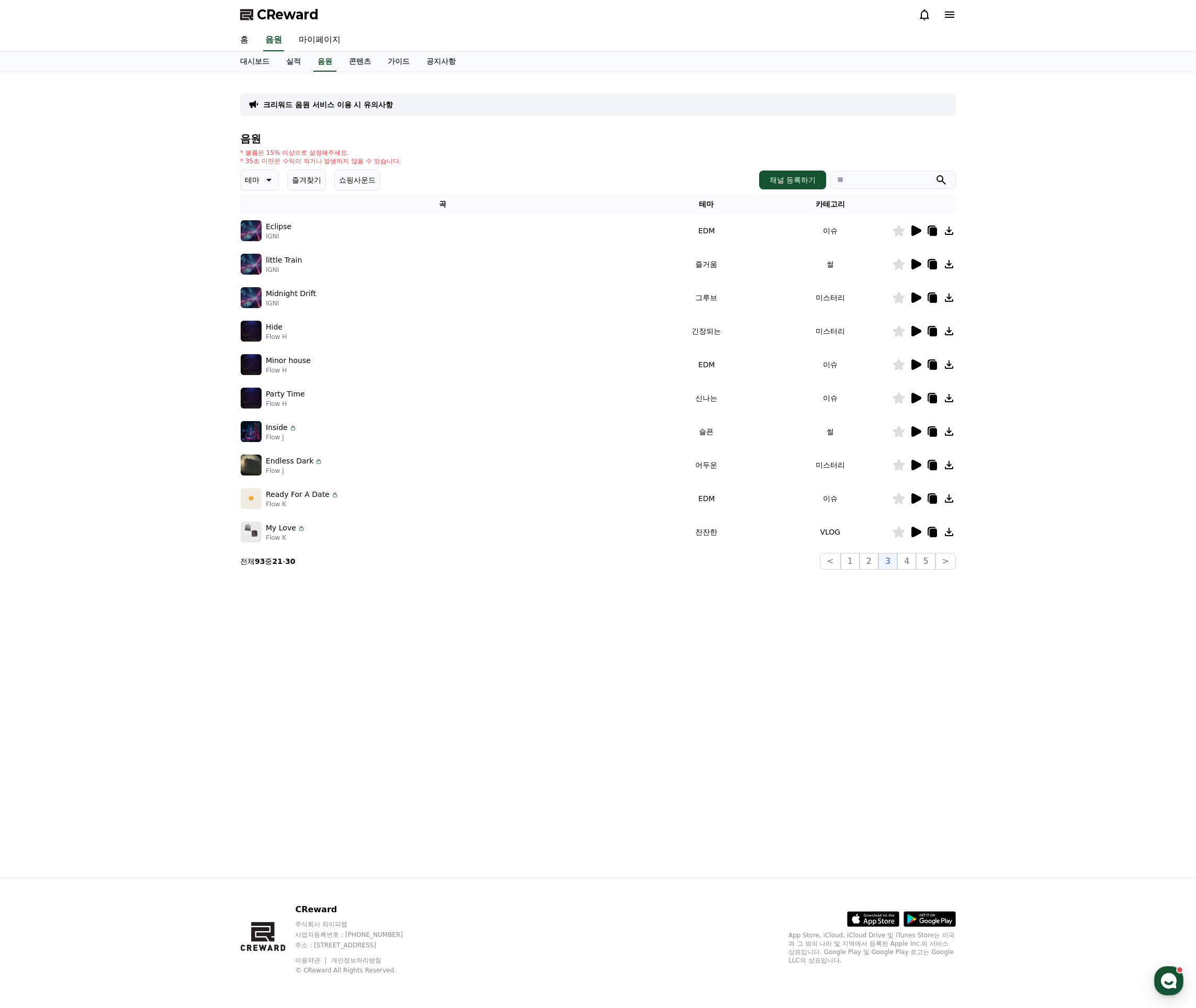
click at [933, 331] on icon at bounding box center [933, 332] width 7 height 9
click at [926, 330] on icon at bounding box center [932, 331] width 13 height 13
click at [937, 330] on icon at bounding box center [932, 331] width 13 height 13
click at [937, 331] on icon at bounding box center [933, 332] width 7 height 9
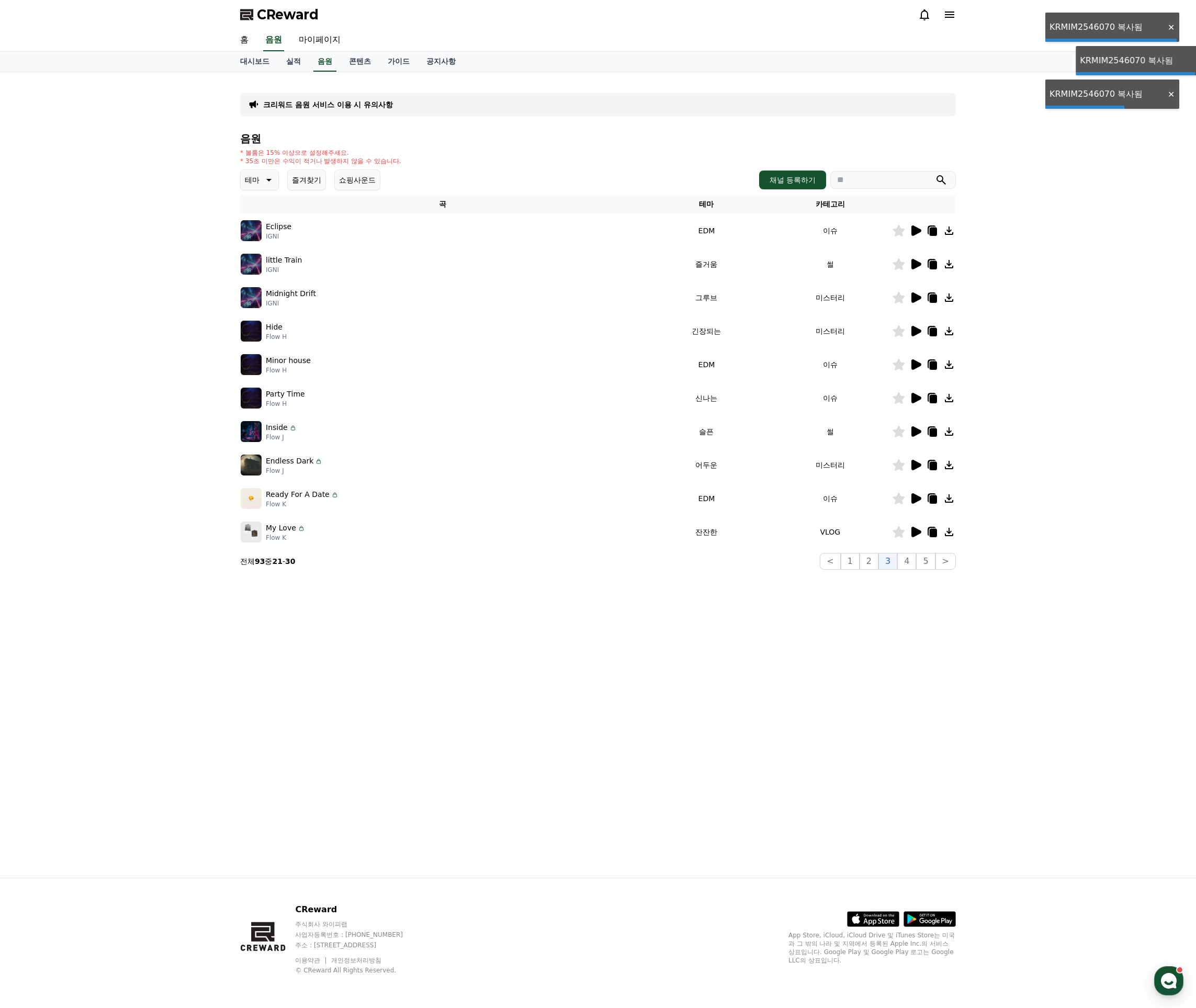
click at [937, 331] on icon at bounding box center [933, 332] width 7 height 9
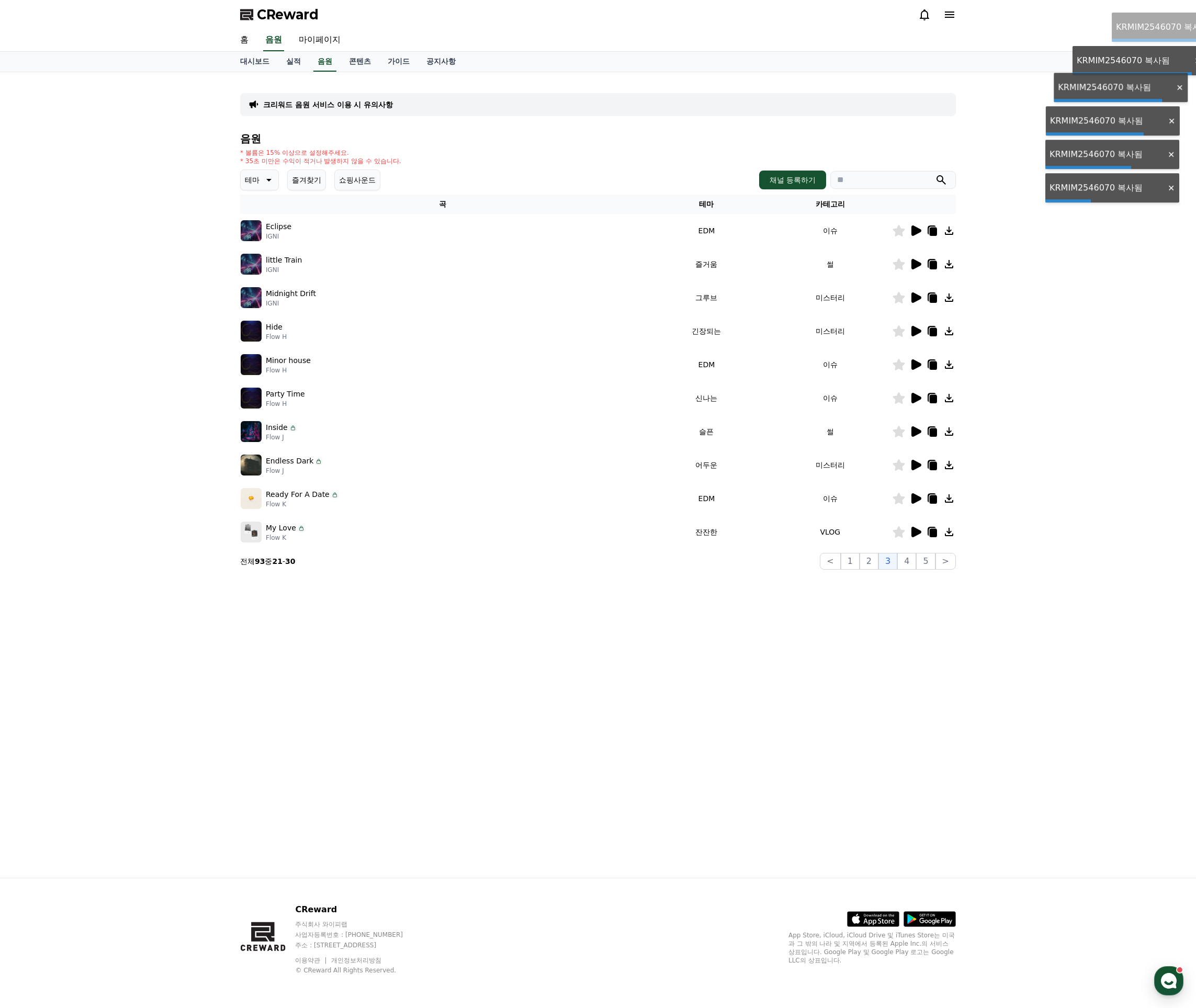
click at [937, 331] on icon at bounding box center [933, 332] width 7 height 9
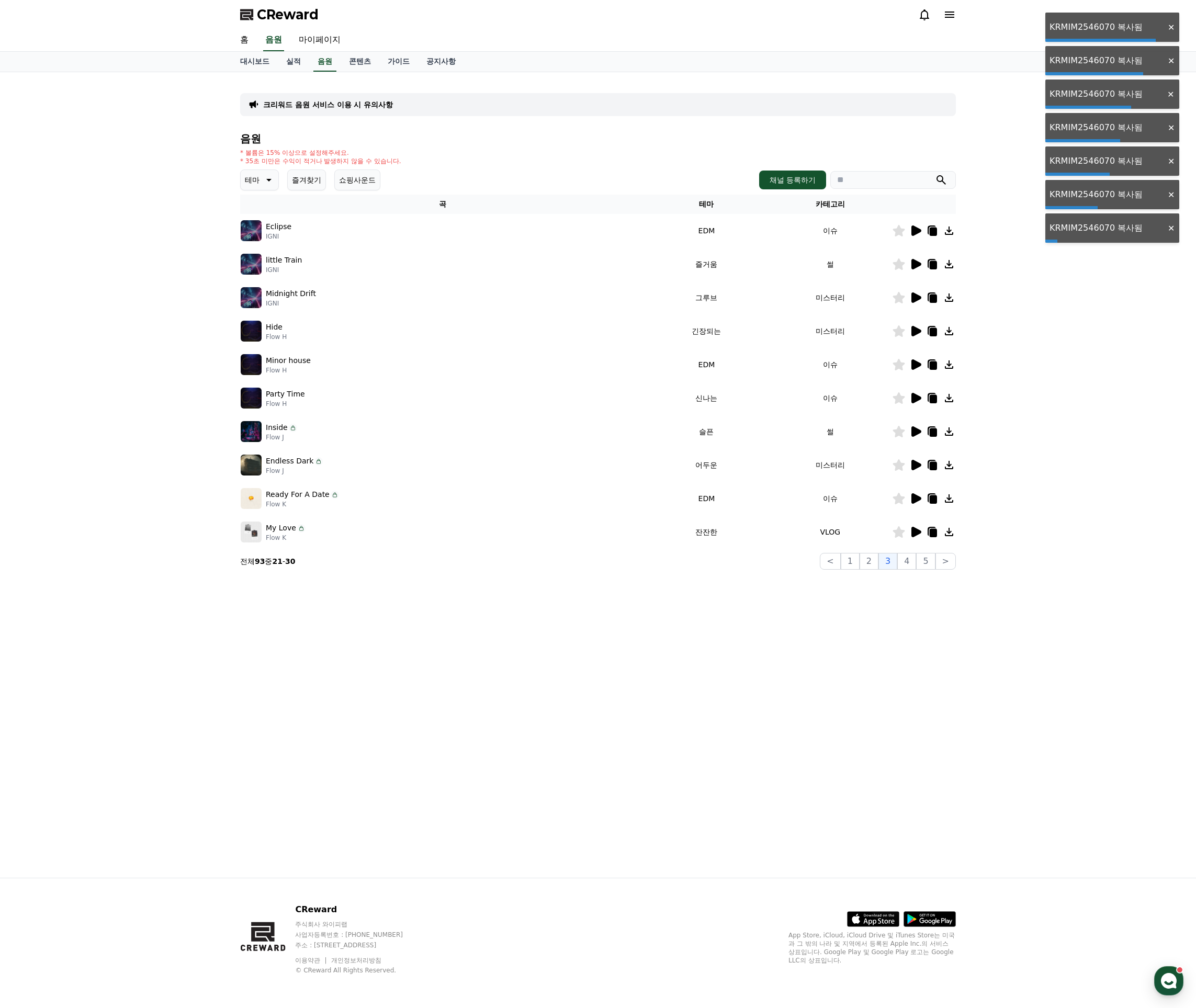
click at [937, 331] on icon at bounding box center [933, 332] width 7 height 9
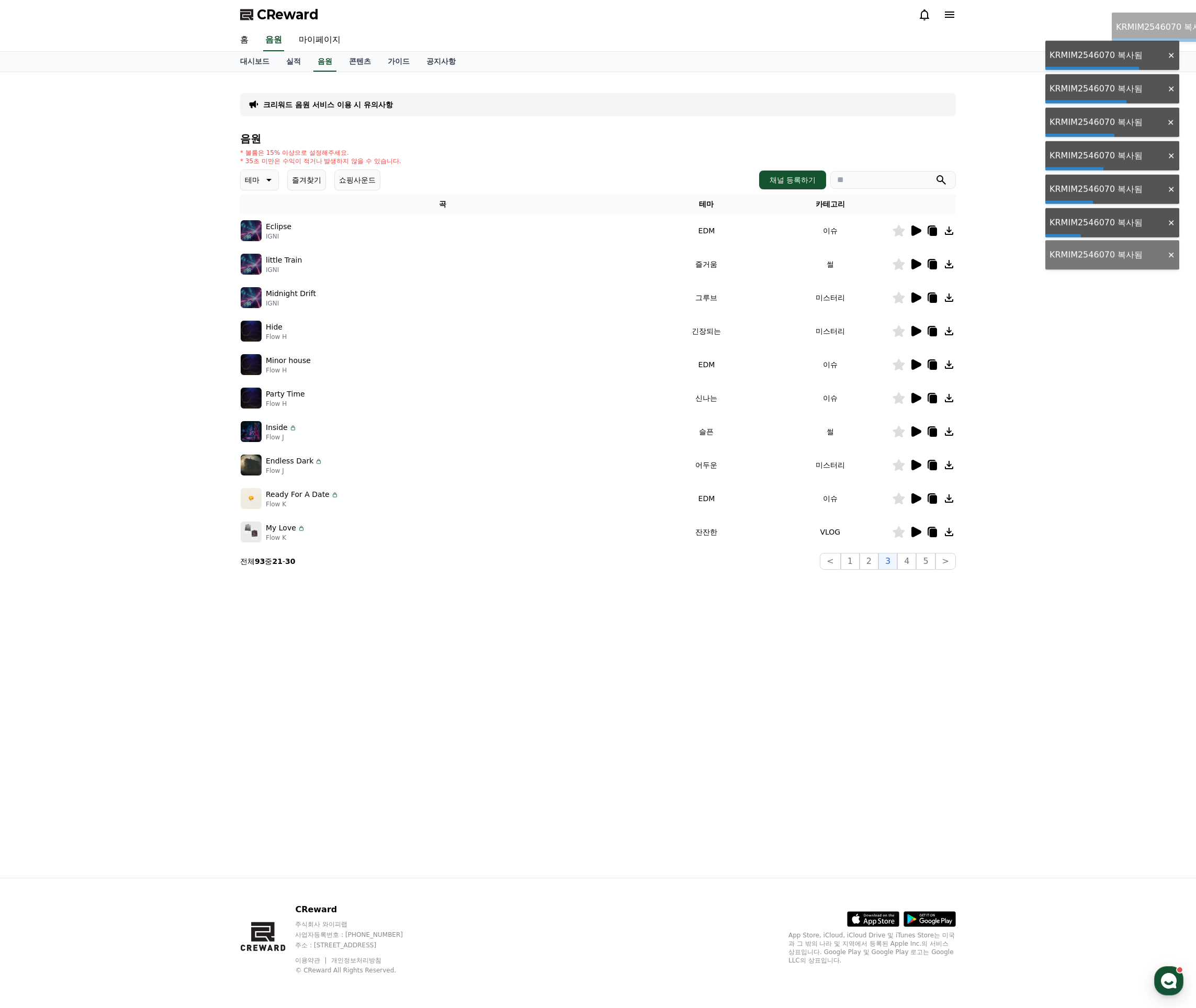
click at [937, 331] on icon at bounding box center [933, 332] width 7 height 9
